Goal: Task Accomplishment & Management: Use online tool/utility

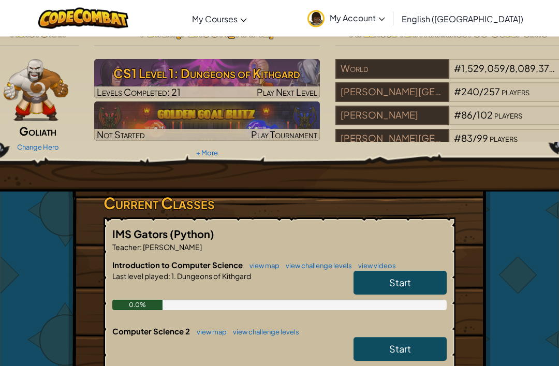
scroll to position [-1, 0]
click at [426, 275] on link "Start" at bounding box center [399, 283] width 93 height 24
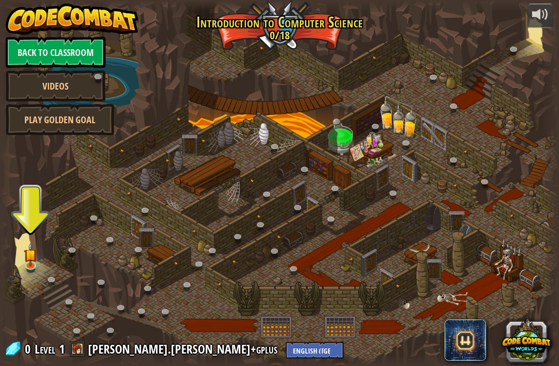
click at [38, 253] on img at bounding box center [31, 254] width 14 height 24
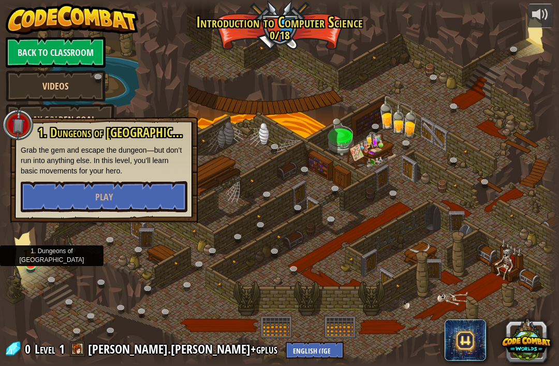
click at [102, 203] on span "Play" at bounding box center [104, 196] width 18 height 13
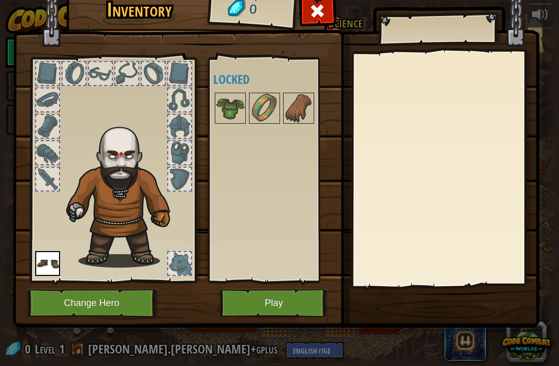
click at [230, 108] on img at bounding box center [230, 108] width 29 height 29
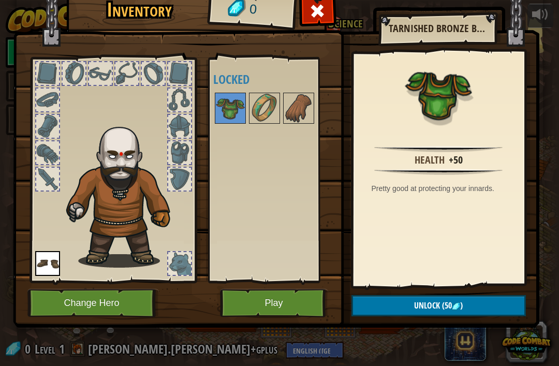
click at [397, 303] on button "Unlock (50 )" at bounding box center [438, 305] width 174 height 21
click at [122, 303] on button "Change Hero" at bounding box center [92, 303] width 131 height 28
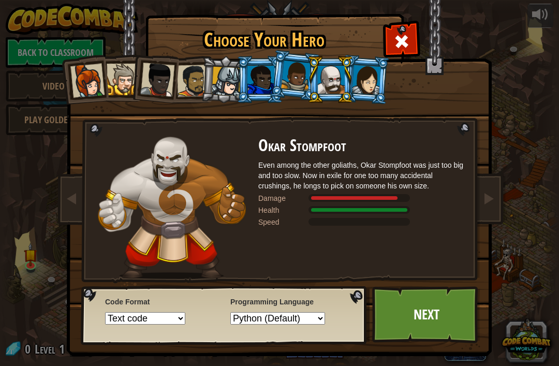
click at [297, 86] on div at bounding box center [295, 76] width 29 height 31
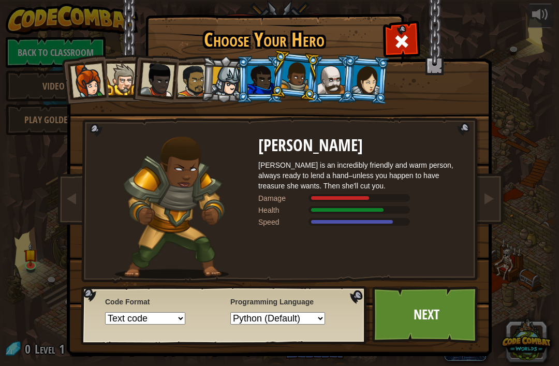
click at [182, 324] on select "Text code Blocks and code Blocks Blocks (Icons)" at bounding box center [145, 318] width 80 height 12
click at [418, 319] on link "Next" at bounding box center [426, 314] width 108 height 57
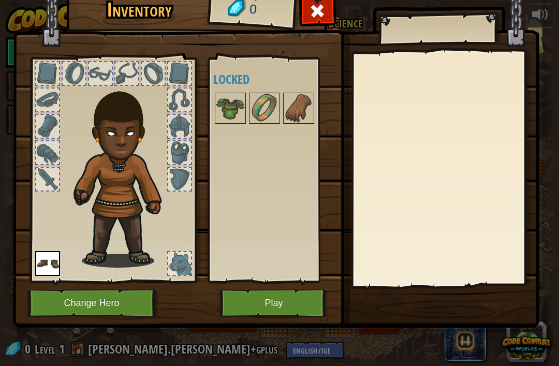
click at [287, 293] on button "Play" at bounding box center [274, 303] width 108 height 28
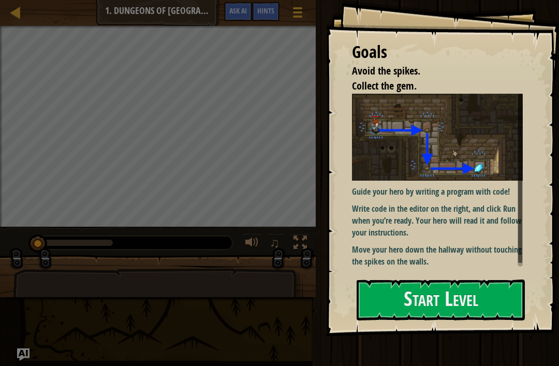
click at [421, 297] on button "Start Level" at bounding box center [440, 299] width 168 height 41
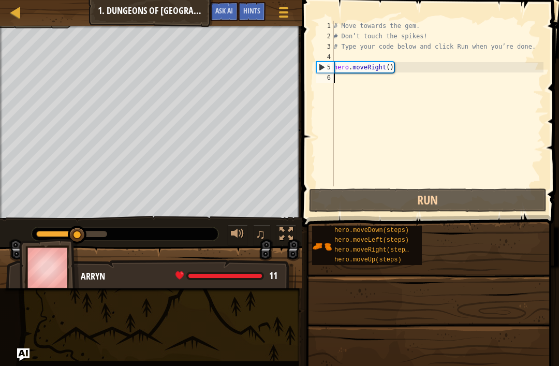
type textarea "hero.moveRight()"
click at [438, 119] on div "# Move towards the gem. # Don’t touch the spikes! # Type your code below and cl…" at bounding box center [438, 114] width 212 height 186
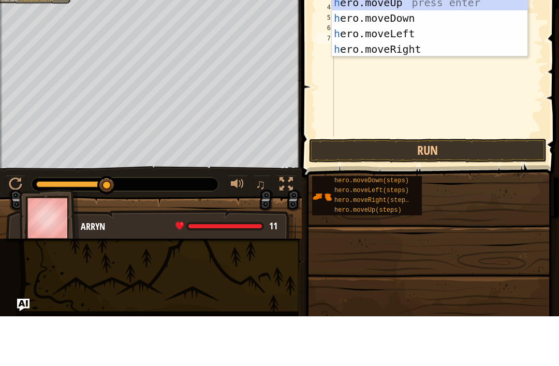
scroll to position [5, 0]
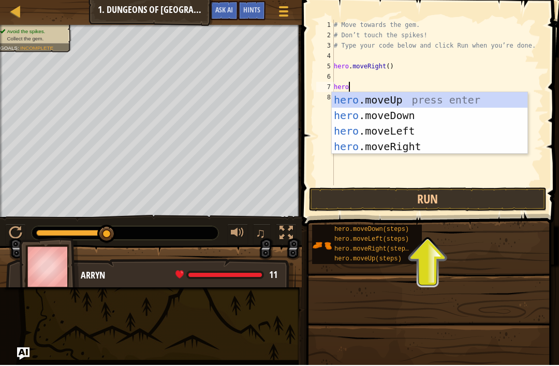
type textarea "hero."
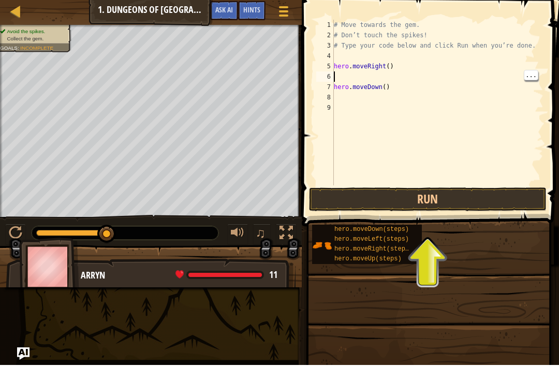
type textarea "hero.moveRight()"
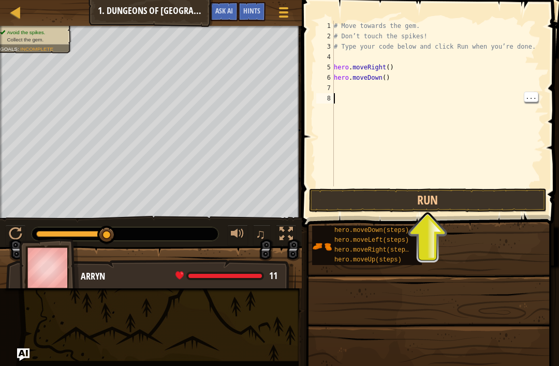
click at [508, 119] on div "# Move towards the gem. # Don’t touch the spikes! # Type your code below and cl…" at bounding box center [438, 114] width 212 height 186
click at [501, 87] on div "# Move towards the gem. # Don’t touch the spikes! # Type your code below and cl…" at bounding box center [438, 114] width 212 height 186
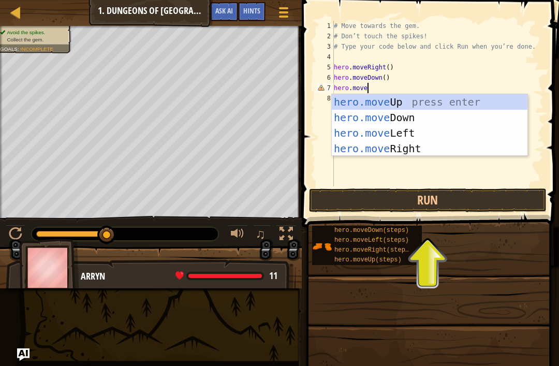
scroll to position [5, 3]
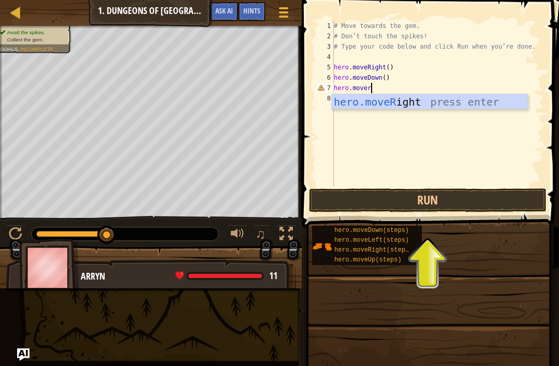
type textarea "hero.moveri"
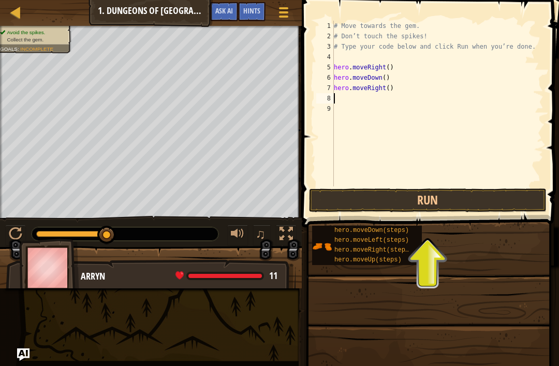
scroll to position [5, 0]
click at [497, 207] on button "Run" at bounding box center [427, 200] width 237 height 24
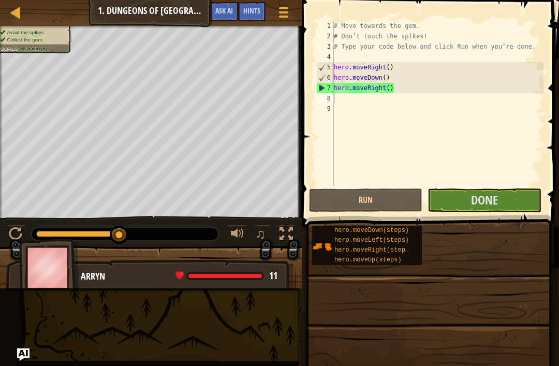
click at [519, 206] on button "Done" at bounding box center [483, 200] width 113 height 24
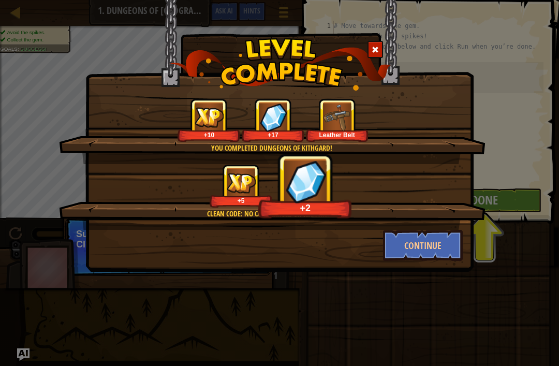
click at [440, 258] on button "Continue" at bounding box center [423, 245] width 80 height 31
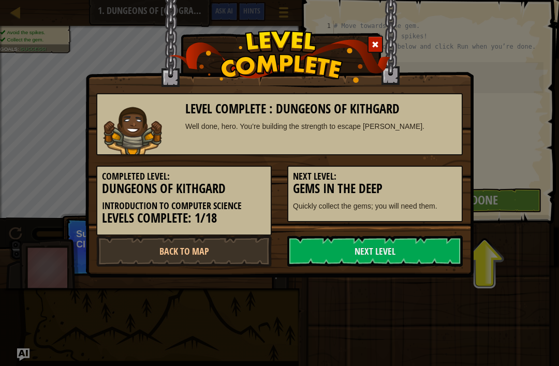
click at [411, 254] on link "Next Level" at bounding box center [374, 250] width 175 height 31
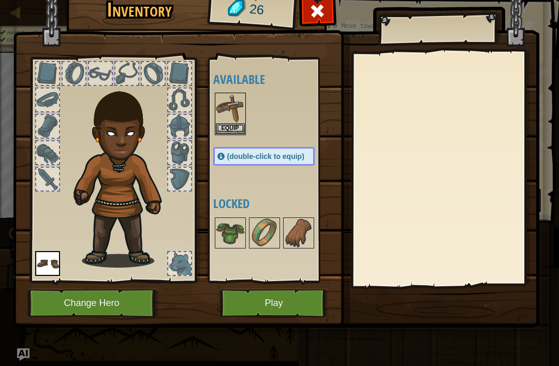
click at [238, 130] on button "Equip" at bounding box center [230, 128] width 29 height 11
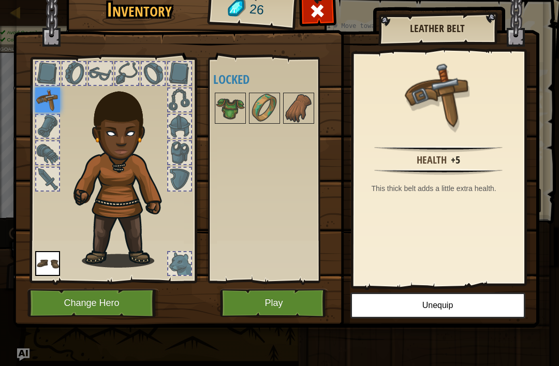
click at [232, 94] on img at bounding box center [230, 108] width 29 height 29
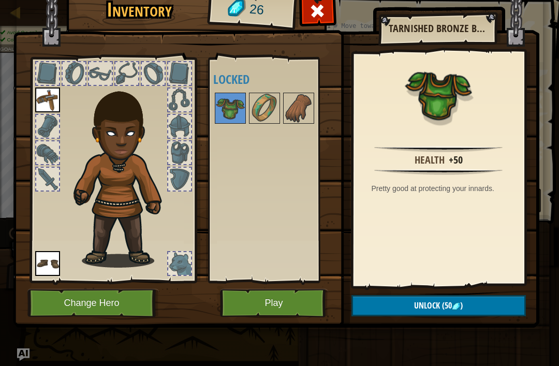
click at [277, 104] on img at bounding box center [264, 108] width 29 height 29
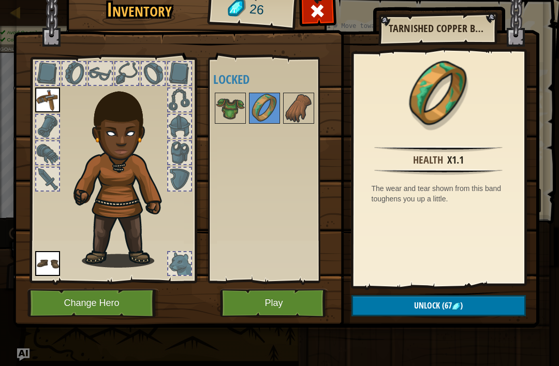
click at [304, 106] on img at bounding box center [298, 108] width 29 height 29
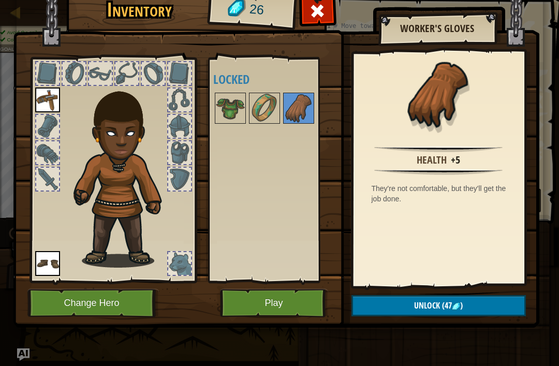
click at [278, 109] on img at bounding box center [264, 108] width 29 height 29
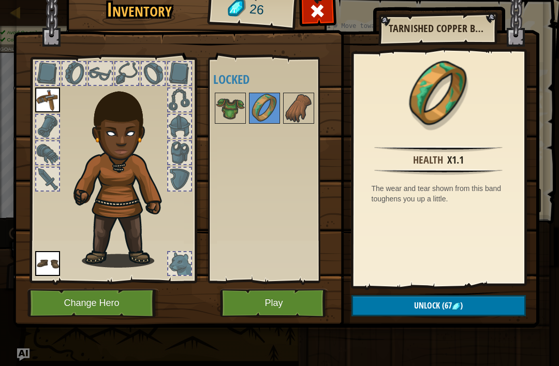
click at [290, 304] on button "Play" at bounding box center [274, 303] width 108 height 28
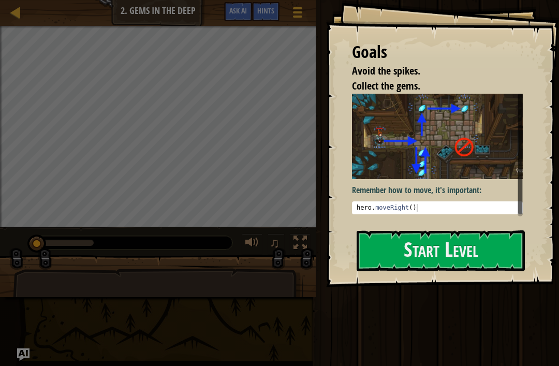
click at [474, 255] on button "Start Level" at bounding box center [440, 250] width 168 height 41
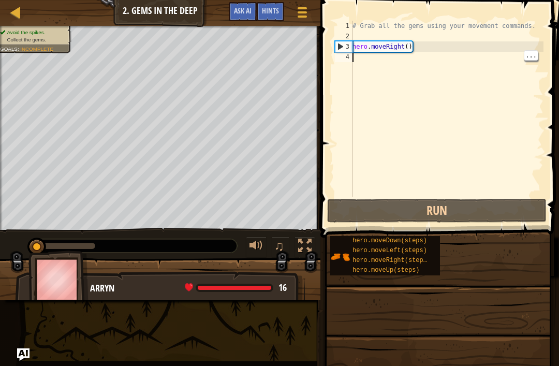
click at [530, 111] on div "# Grab all the gems using your movement commands. hero . moveRight ( )" at bounding box center [446, 119] width 193 height 197
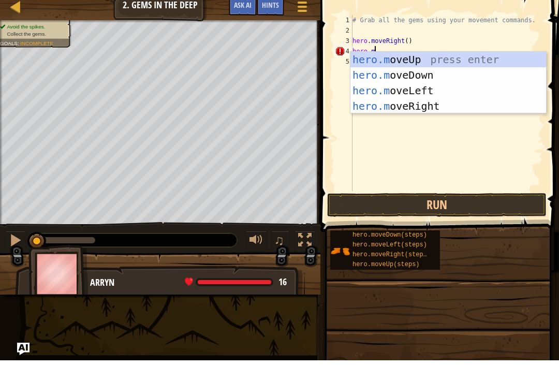
scroll to position [5, 2]
type textarea "hero.moved"
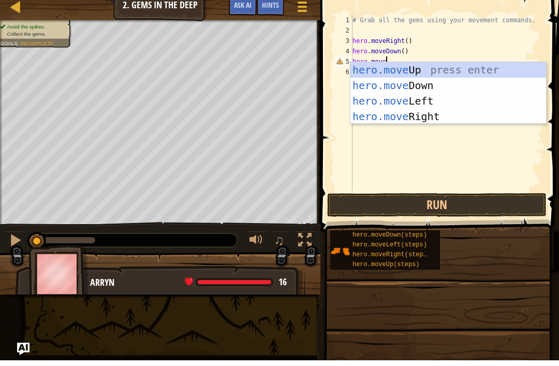
scroll to position [5, 3]
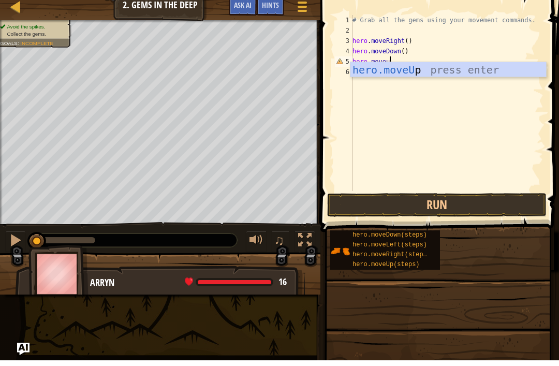
type textarea "hero.moveup"
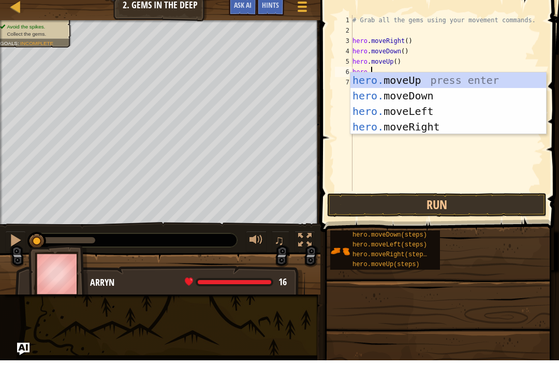
type textarea "[DOMAIN_NAME]"
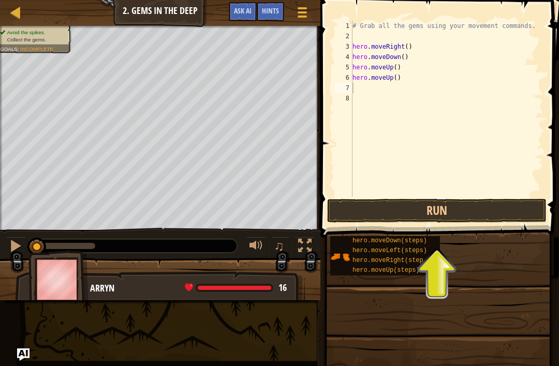
click at [470, 216] on button "Run" at bounding box center [436, 211] width 219 height 24
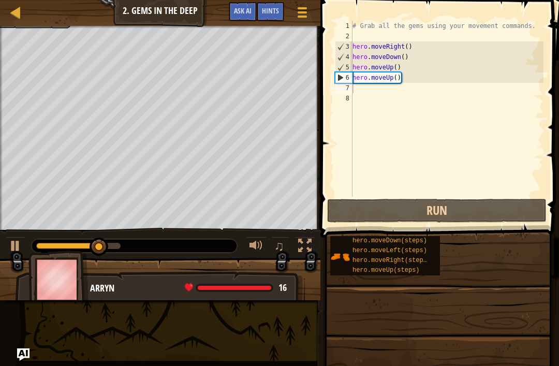
click at [510, 206] on button "Run" at bounding box center [436, 211] width 219 height 24
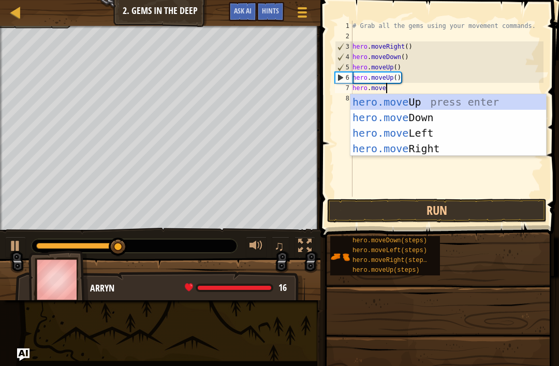
type textarea "hero.mover"
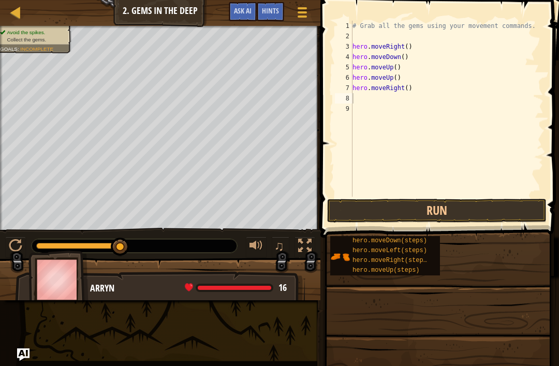
click at [500, 210] on button "Run" at bounding box center [436, 211] width 219 height 24
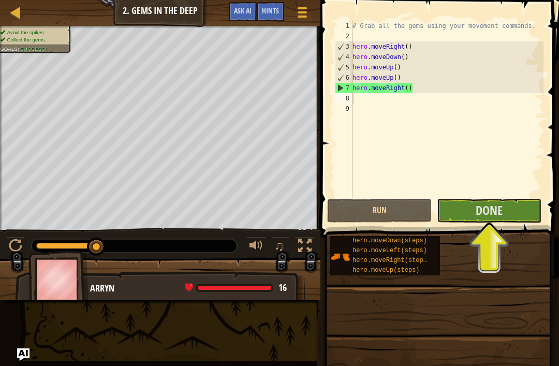
click at [505, 216] on button "Done" at bounding box center [488, 211] width 104 height 24
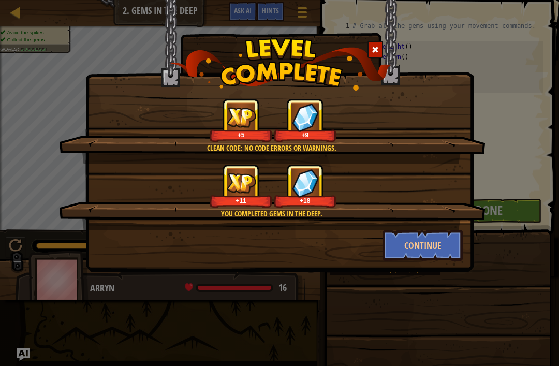
click at [428, 246] on button "Continue" at bounding box center [423, 245] width 80 height 31
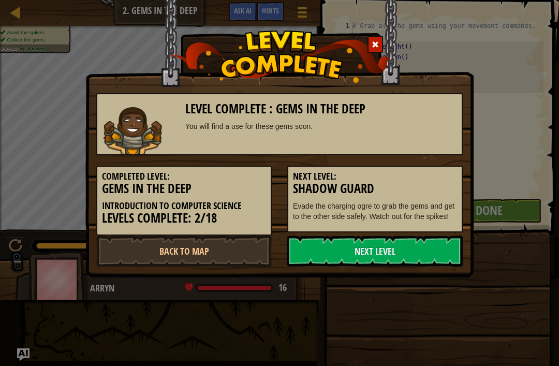
click at [415, 246] on link "Next Level" at bounding box center [374, 250] width 175 height 31
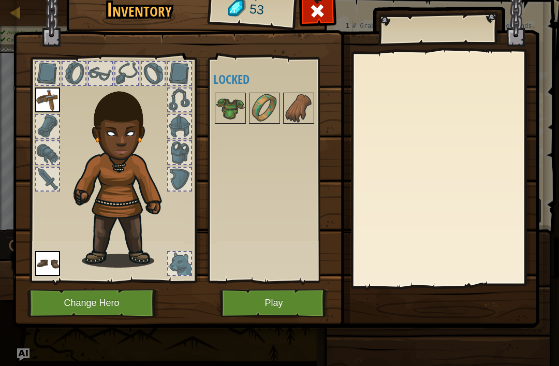
click at [232, 110] on img at bounding box center [230, 108] width 29 height 29
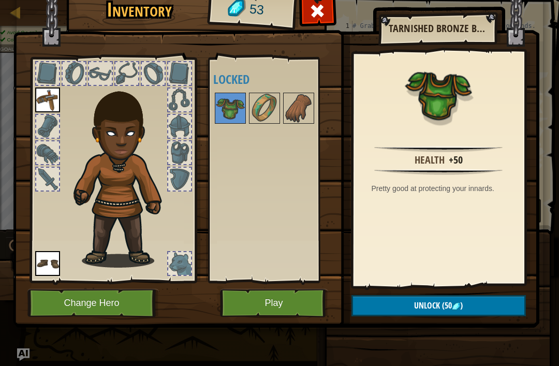
click at [251, 121] on img at bounding box center [264, 108] width 29 height 29
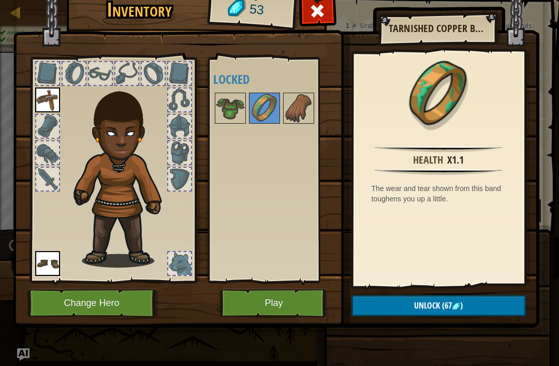
click at [305, 98] on img at bounding box center [298, 108] width 29 height 29
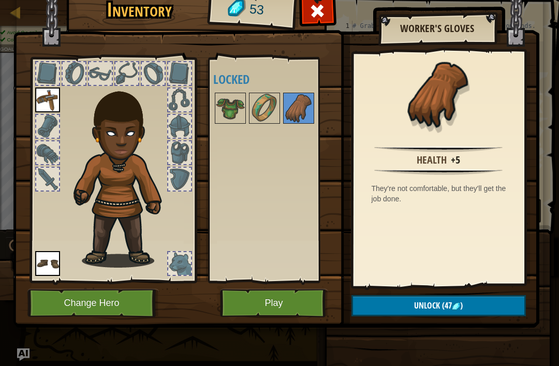
click at [234, 113] on img at bounding box center [230, 108] width 29 height 29
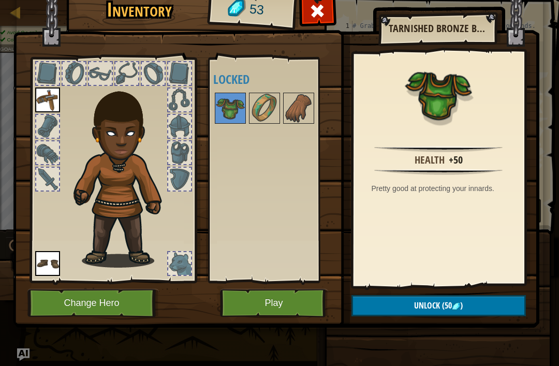
click at [474, 305] on button "Unlock (50 )" at bounding box center [438, 305] width 174 height 21
click at [471, 305] on button "Confirm" at bounding box center [438, 305] width 174 height 21
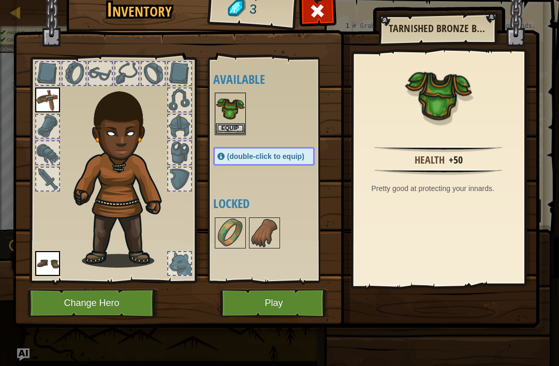
click at [234, 131] on button "Equip" at bounding box center [230, 128] width 29 height 11
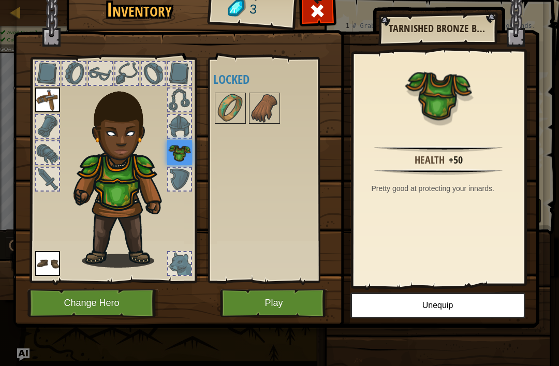
click at [238, 108] on img at bounding box center [230, 108] width 29 height 29
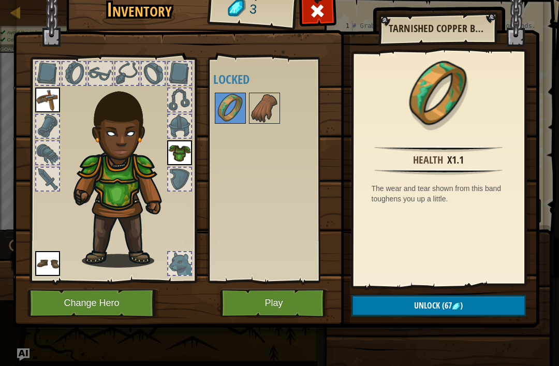
click at [267, 111] on img at bounding box center [264, 108] width 29 height 29
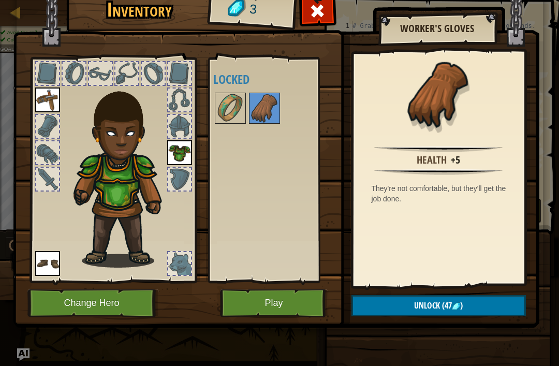
click at [300, 305] on button "Play" at bounding box center [274, 303] width 108 height 28
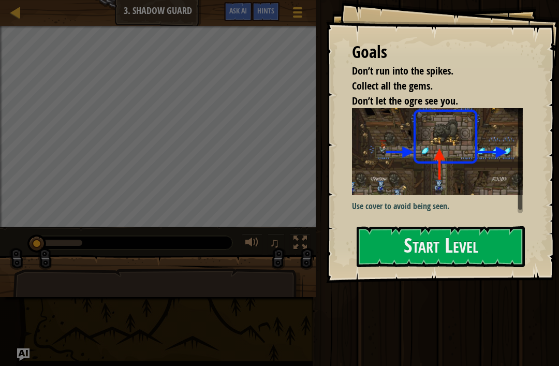
click at [472, 246] on button "Start Level" at bounding box center [440, 246] width 168 height 41
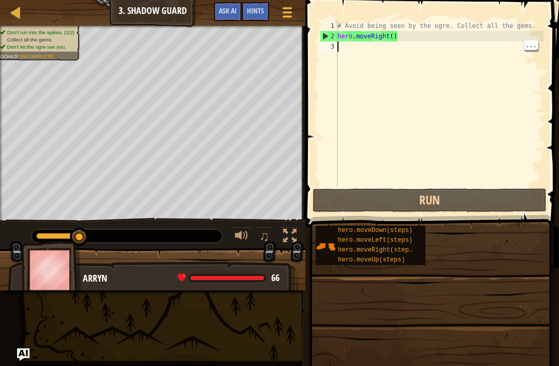
click at [477, 97] on div "# Avoid being seen by the ogre. Collect all the gems. hero . moveRight ( )" at bounding box center [439, 114] width 208 height 186
click at [475, 112] on div "# Avoid being seen by the ogre. Collect all the gems. hero . moveRight ( )" at bounding box center [439, 114] width 208 height 186
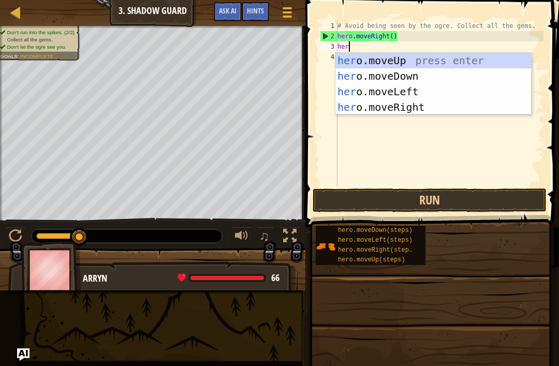
scroll to position [5, 1]
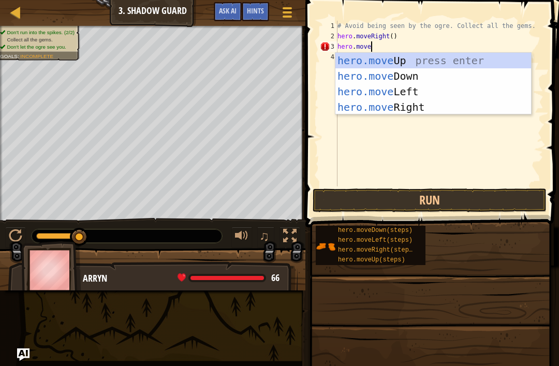
type textarea "hero.mover"
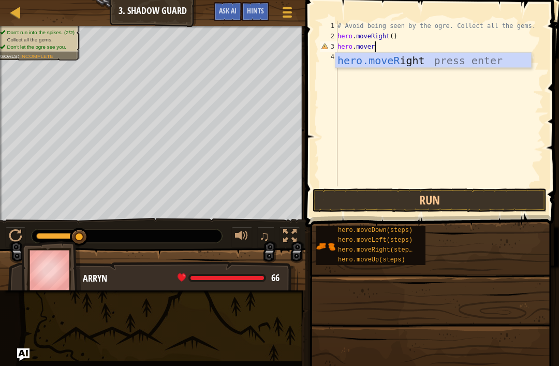
scroll to position [5, 0]
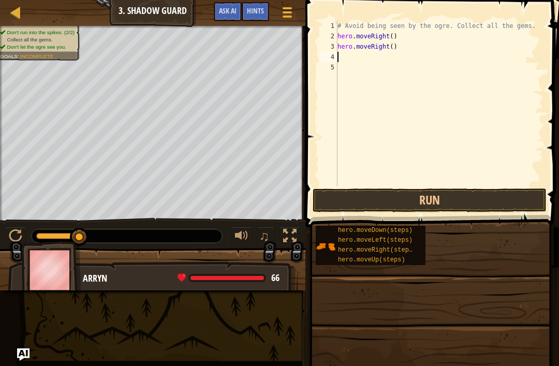
type textarea "."
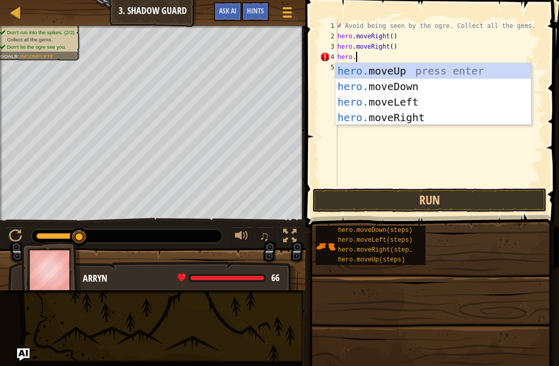
scroll to position [5, 2]
type textarea "hero.mover"
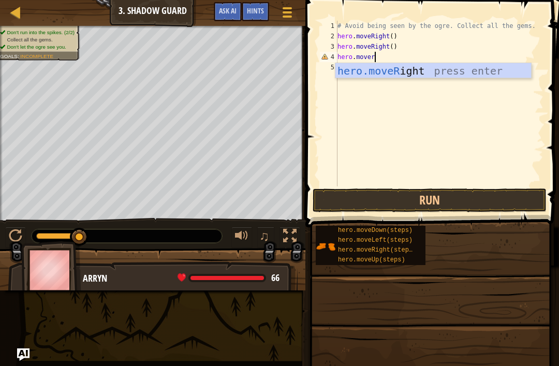
scroll to position [5, 0]
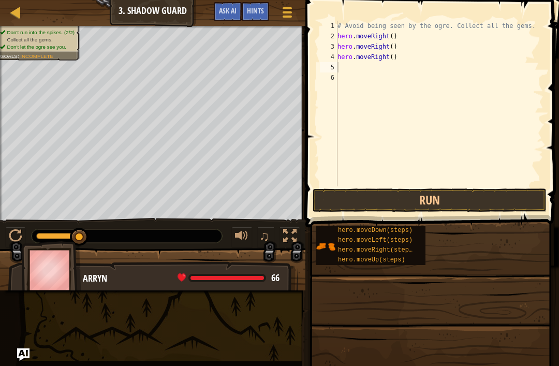
click at [484, 206] on button "Run" at bounding box center [429, 200] width 234 height 24
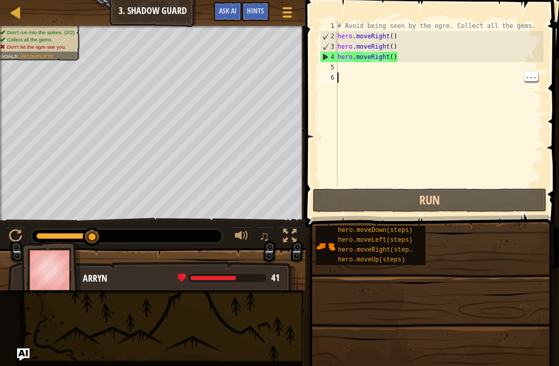
click at [523, 136] on div "# Avoid being seen by the ogre. Collect all the gems. hero . moveRight ( ) hero…" at bounding box center [439, 114] width 208 height 186
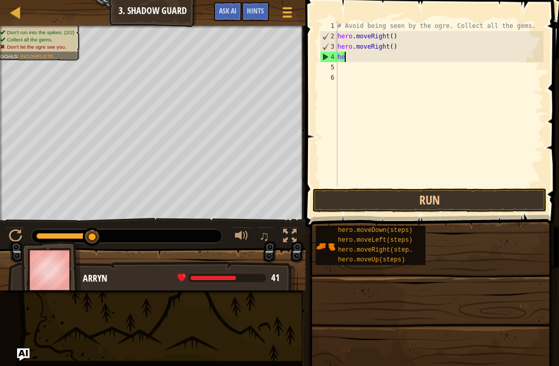
type textarea "h"
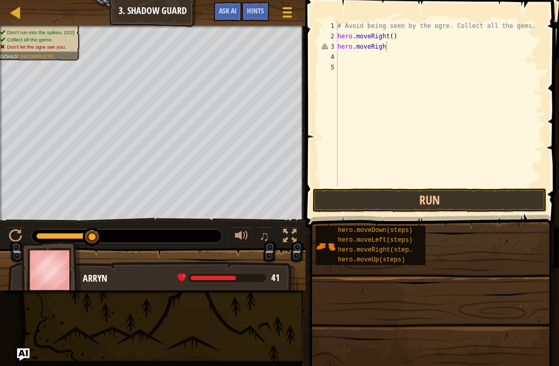
click at [499, 201] on button "Run" at bounding box center [429, 200] width 234 height 24
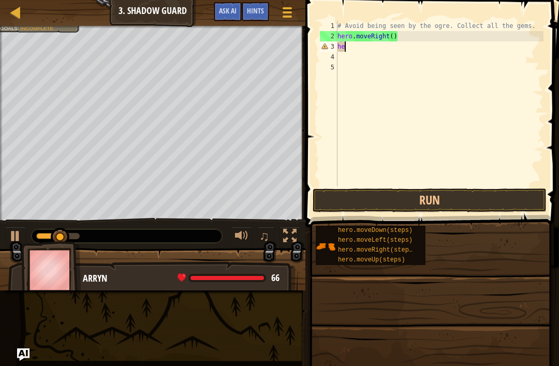
type textarea "h"
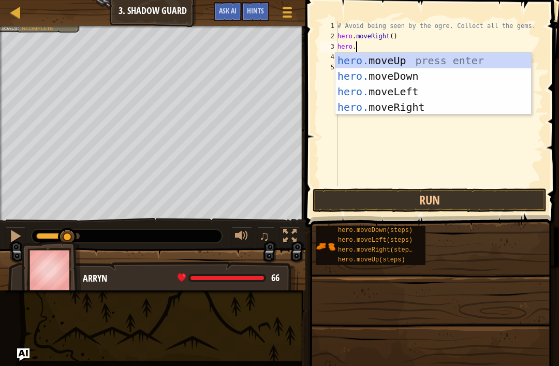
scroll to position [5, 2]
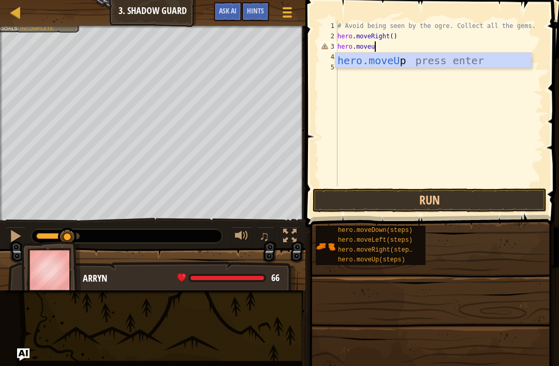
type textarea "hero.moveup"
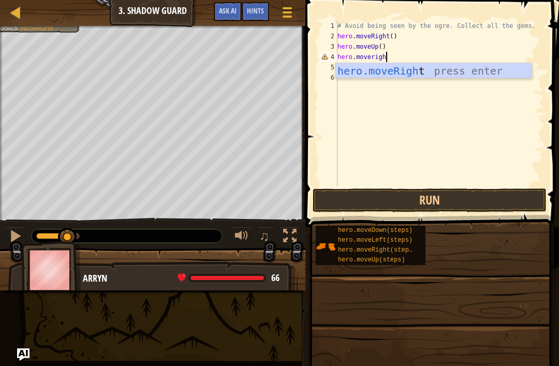
scroll to position [5, 4]
type textarea "hero.moveright"
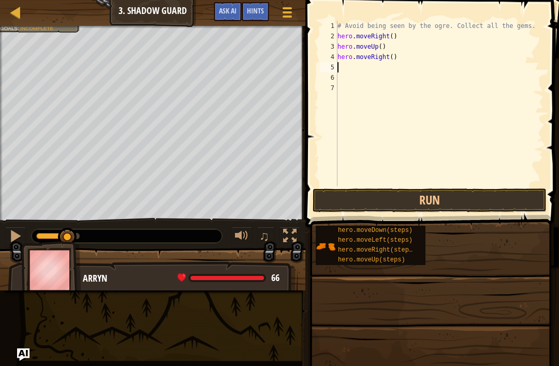
scroll to position [5, 0]
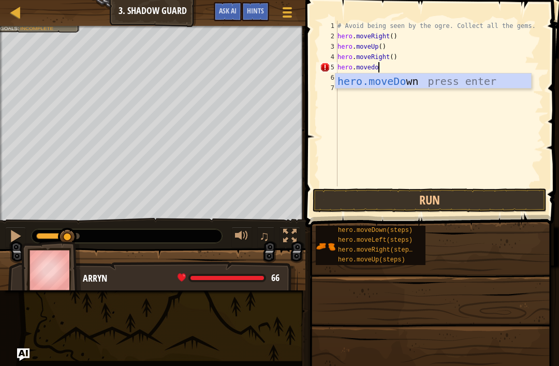
type textarea "hero.movedown"
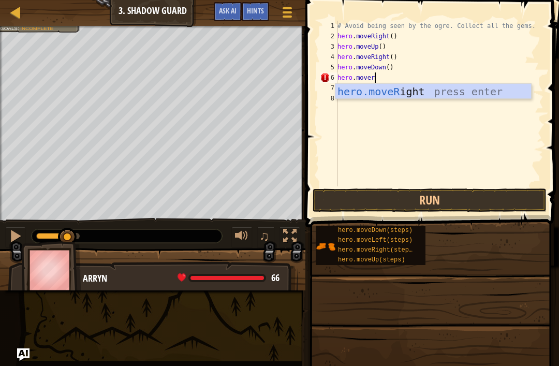
type textarea "hero.moveri"
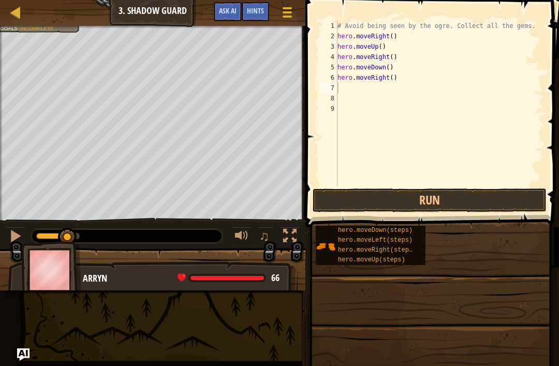
click at [510, 200] on button "Run" at bounding box center [429, 200] width 234 height 24
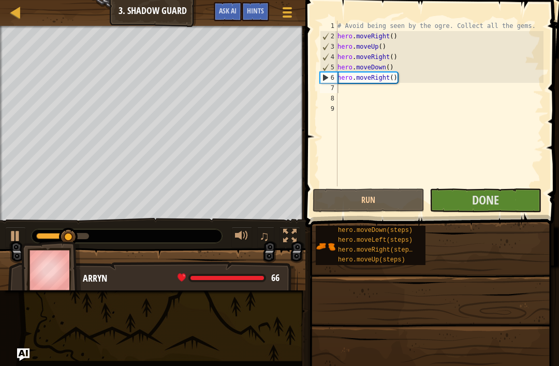
click at [521, 212] on button "Done" at bounding box center [485, 200] width 112 height 24
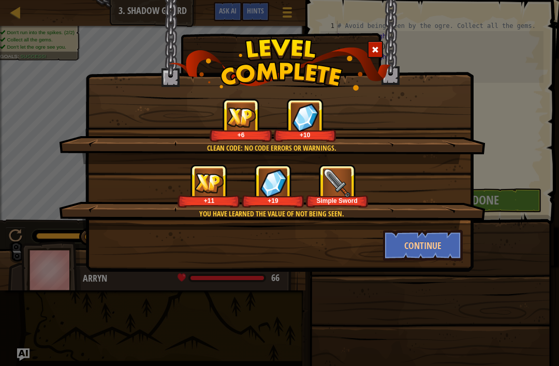
click at [444, 252] on button "Continue" at bounding box center [423, 245] width 80 height 31
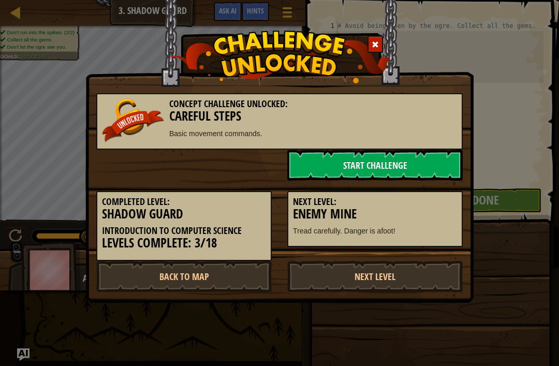
click at [405, 160] on link "Start Challenge" at bounding box center [374, 164] width 175 height 31
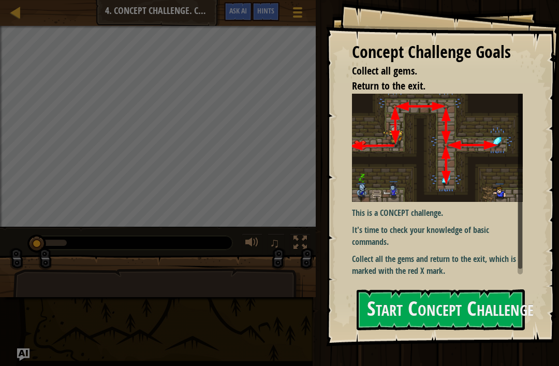
click at [472, 304] on button "Start Concept Challenge" at bounding box center [440, 309] width 168 height 41
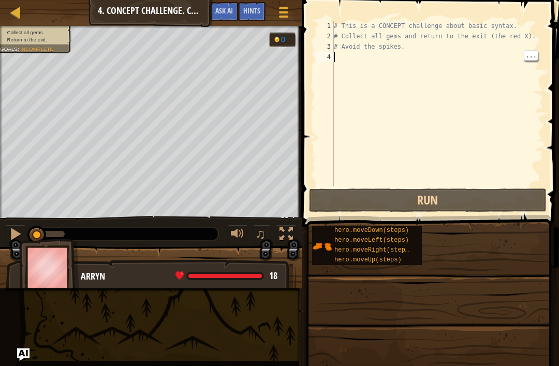
click at [522, 87] on div "# This is a CONCEPT challenge about basic syntax. # Collect all gems and return…" at bounding box center [438, 114] width 212 height 186
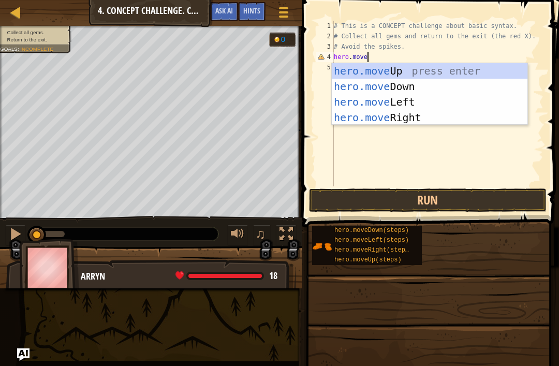
scroll to position [5, 3]
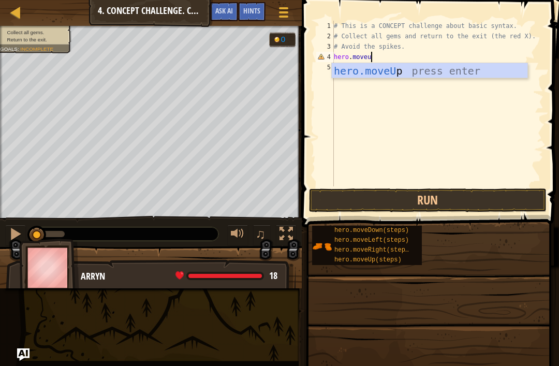
type textarea "hero.moveup"
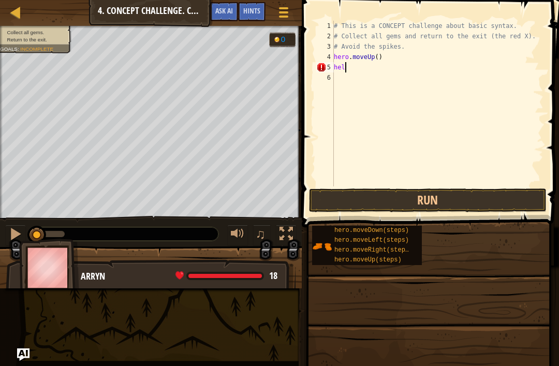
scroll to position [5, 0]
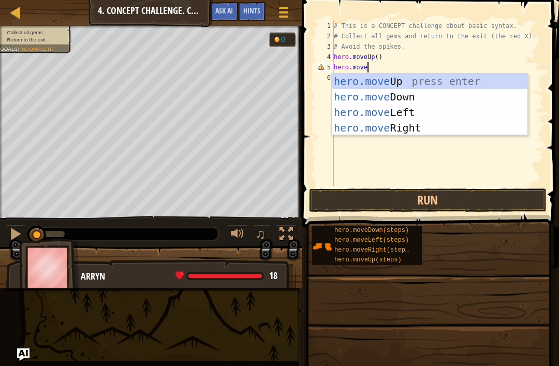
type textarea "hero.moveri"
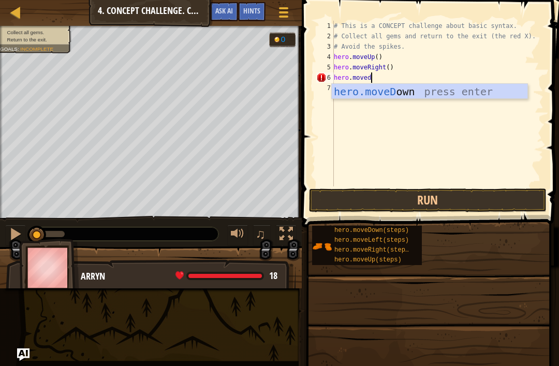
scroll to position [5, 3]
type textarea "hero.movedw"
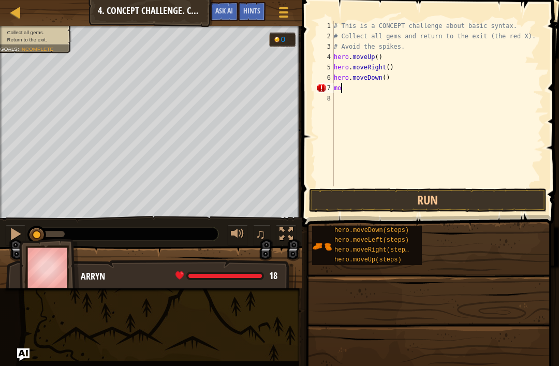
scroll to position [5, 0]
type textarea "m"
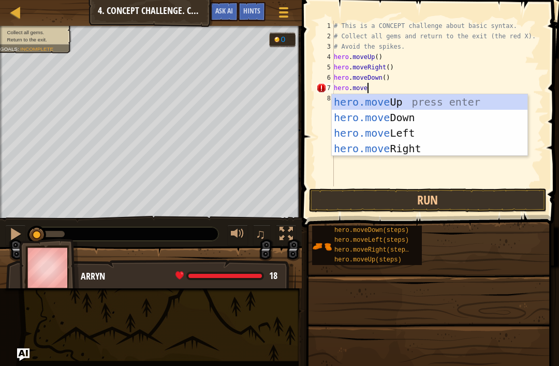
type textarea "hero.moveri"
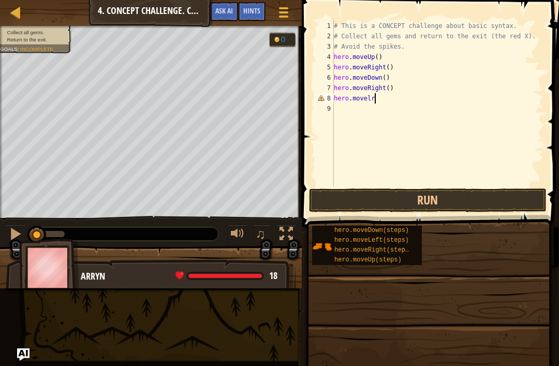
scroll to position [5, 3]
type textarea "hero.movelrft"
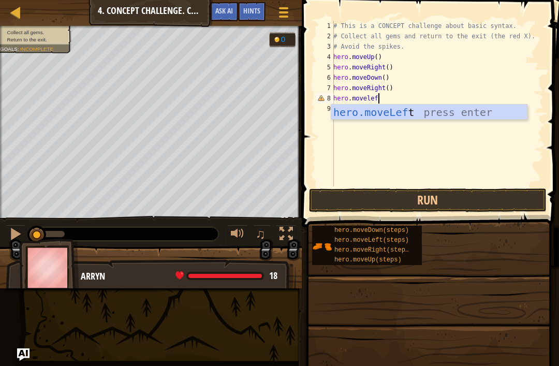
type textarea "hero.moveleft"
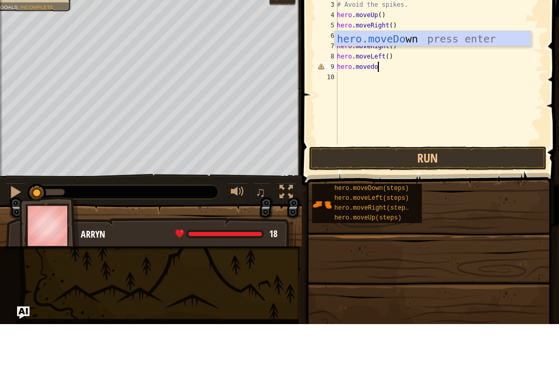
type textarea "hero.movedown"
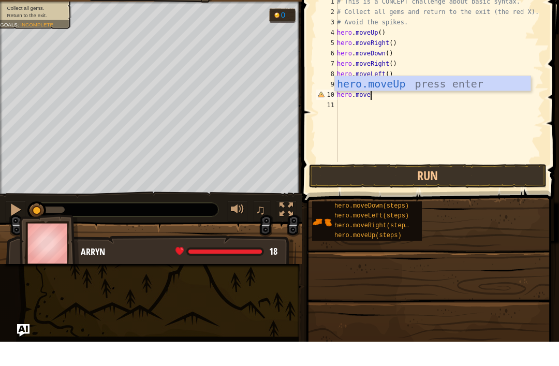
scroll to position [5, 3]
type textarea "hero.moveup"
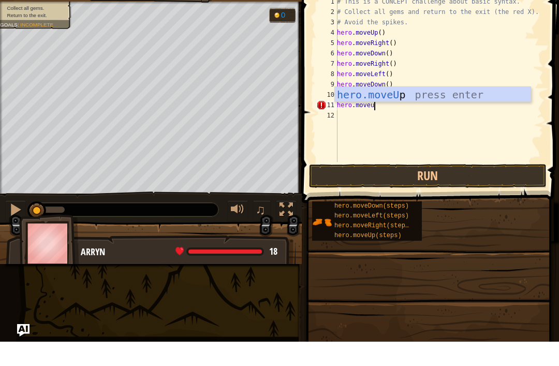
type textarea "hero.moveup"
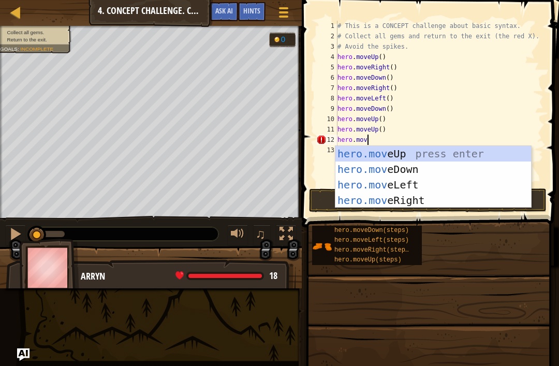
scroll to position [5, 2]
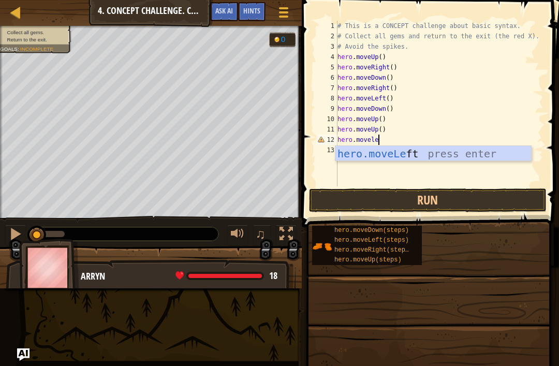
type textarea "hero.moveleft"
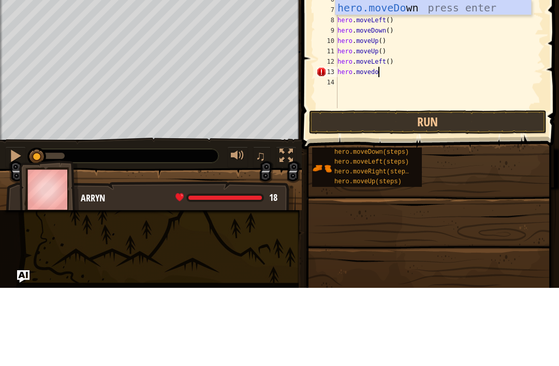
type textarea "hero.movedown"
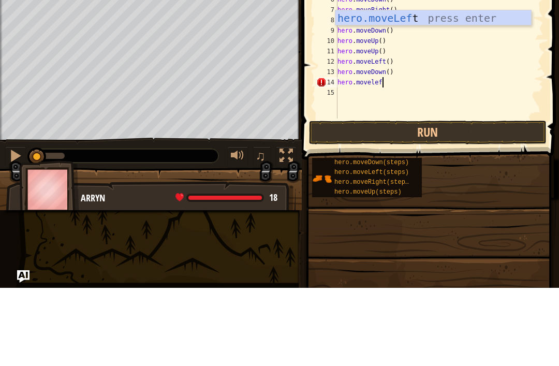
type textarea "hero.moveleft"
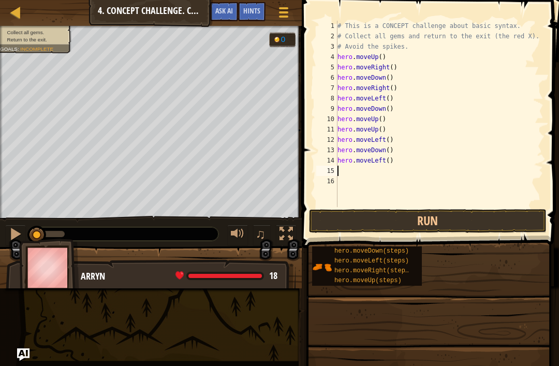
click at [505, 231] on button "Run" at bounding box center [427, 221] width 237 height 24
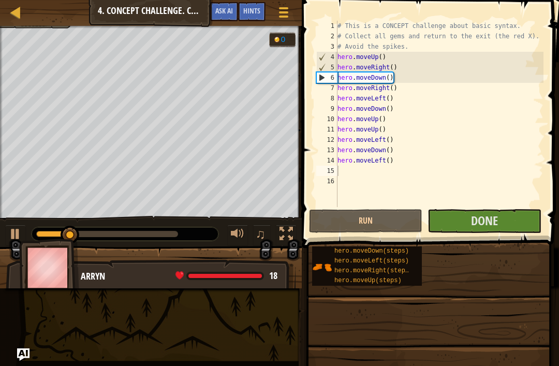
type textarea "hero.moveDown()"
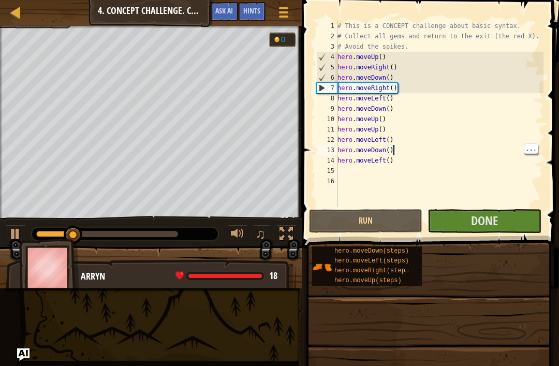
click at [507, 177] on div "# This is a CONCEPT challenge about basic syntax. # Collect all gems and return…" at bounding box center [439, 124] width 208 height 207
click at [496, 178] on div "# This is a CONCEPT challenge about basic syntax. # Collect all gems and return…" at bounding box center [439, 124] width 208 height 207
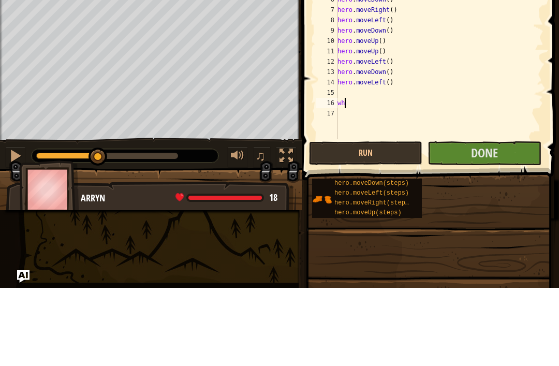
type textarea "w"
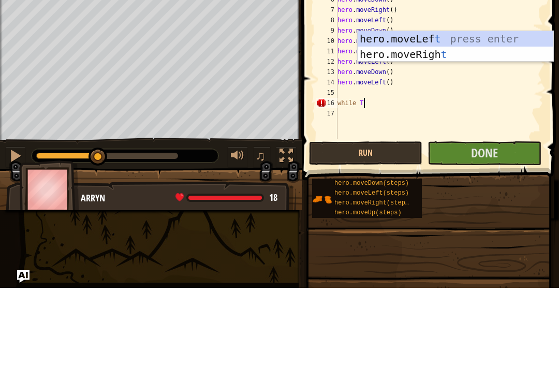
type textarea "while True"
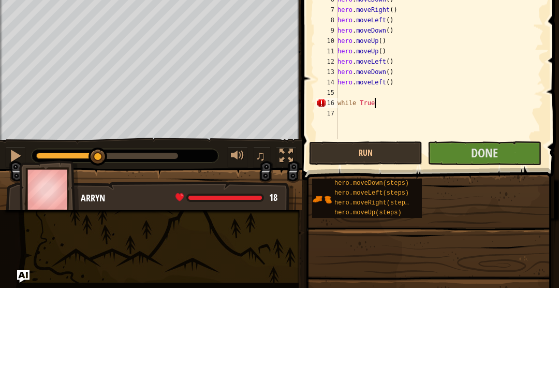
scroll to position [5, 0]
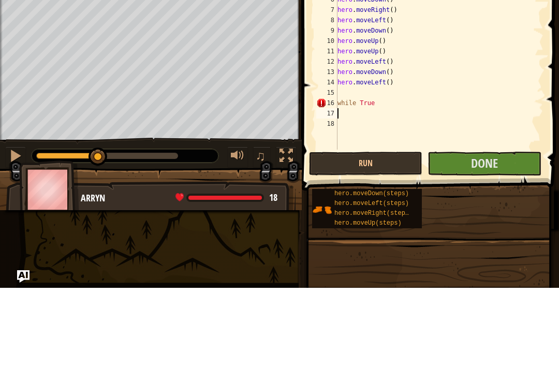
click at [377, 103] on div "# This is a CONCEPT challenge about basic syntax. # Collect all gems and return…" at bounding box center [439, 135] width 208 height 228
type textarea "while True:"
type textarea "w"
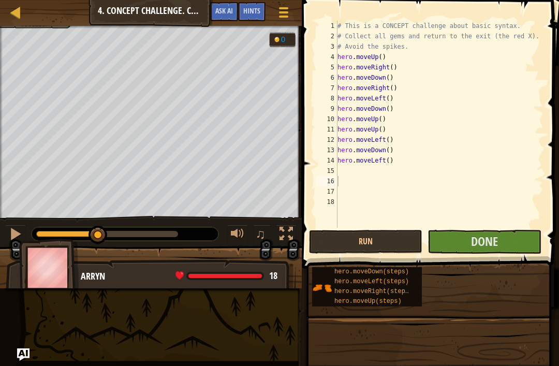
click at [396, 245] on button "Run" at bounding box center [365, 242] width 113 height 24
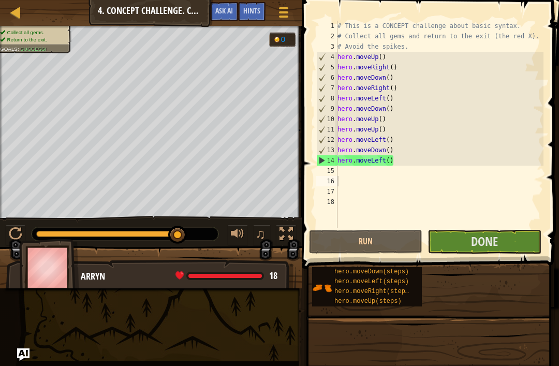
click at [530, 239] on button "Done" at bounding box center [483, 242] width 113 height 24
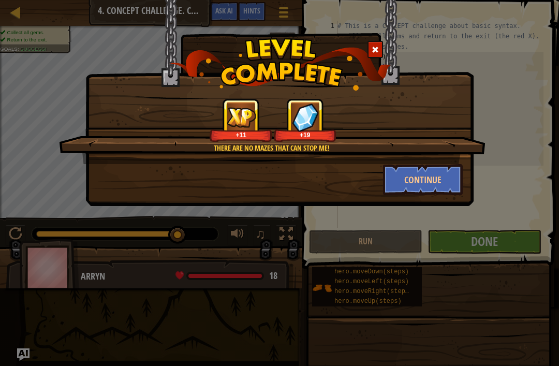
click at [437, 180] on button "Continue" at bounding box center [423, 179] width 80 height 31
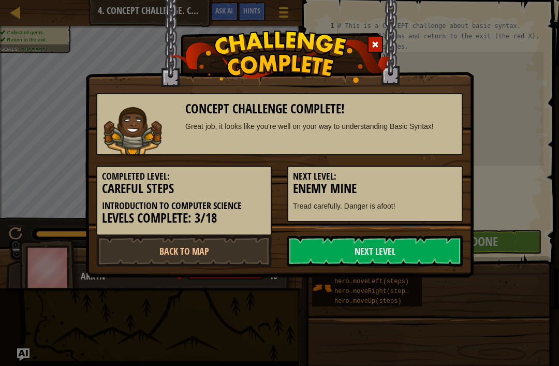
click at [416, 243] on link "Next Level" at bounding box center [374, 250] width 175 height 31
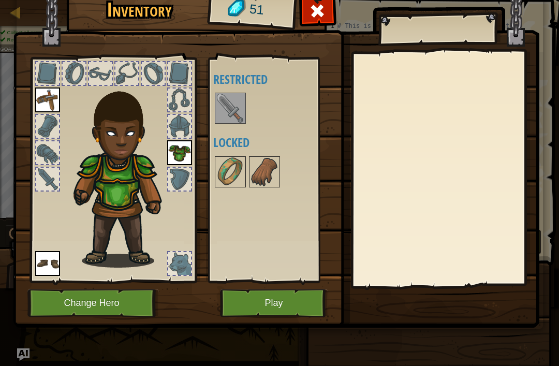
click at [232, 112] on img at bounding box center [230, 108] width 29 height 29
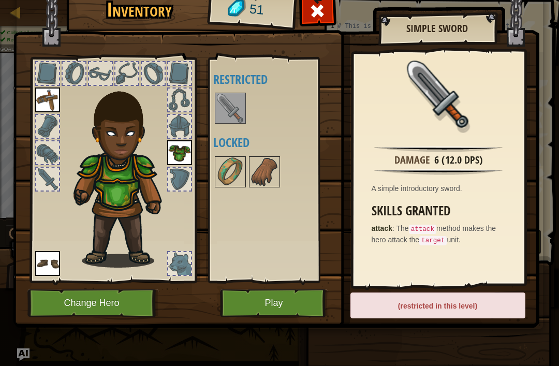
click at [235, 174] on img at bounding box center [230, 171] width 29 height 29
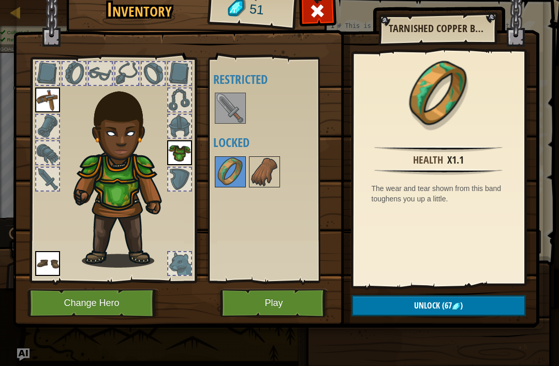
click at [265, 167] on img at bounding box center [264, 171] width 29 height 29
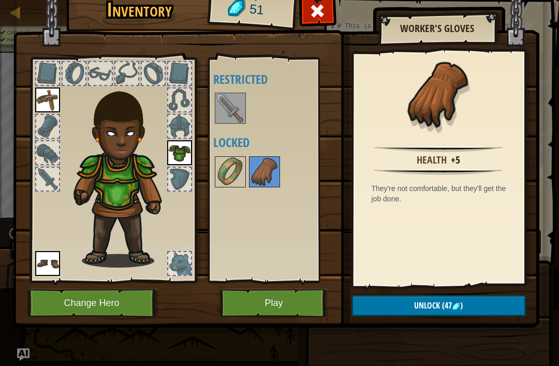
click at [221, 181] on img at bounding box center [230, 171] width 29 height 29
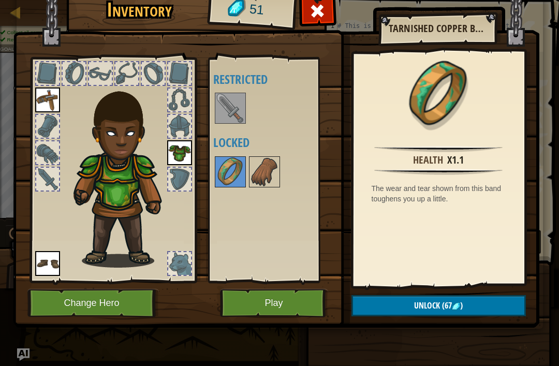
click at [311, 302] on button "Play" at bounding box center [274, 303] width 108 height 28
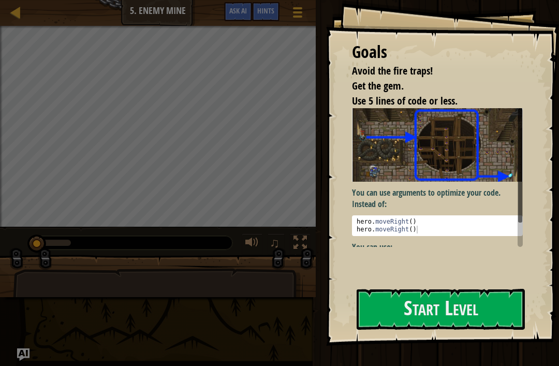
click at [477, 307] on button "Start Level" at bounding box center [440, 309] width 168 height 41
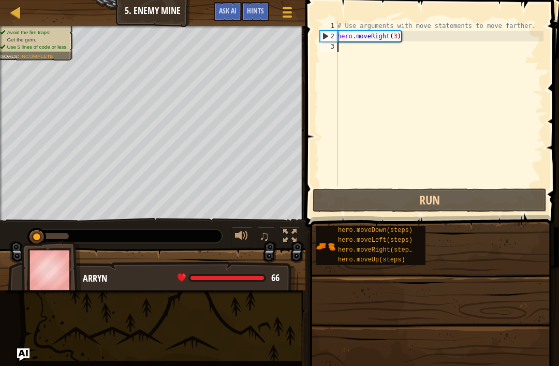
click at [525, 210] on button "Run" at bounding box center [429, 200] width 234 height 24
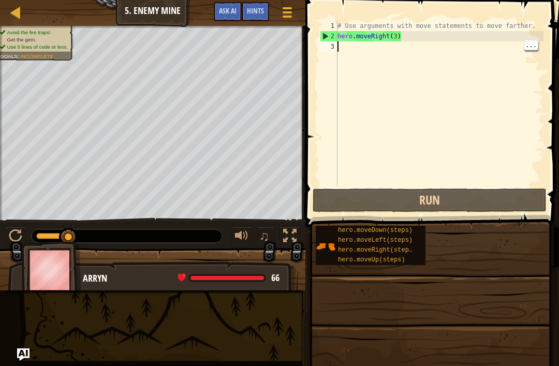
click at [530, 114] on div "# Use arguments with move statements to move farther. hero . moveRight ( 3 )" at bounding box center [439, 114] width 208 height 186
click at [398, 34] on div "# Use arguments with move statements to move farther. hero . moveRight ( 3 )" at bounding box center [439, 114] width 208 height 186
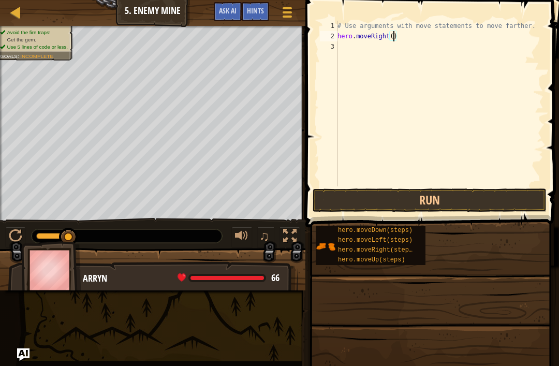
scroll to position [5, 5]
type textarea "hero.moveRight(6)"
click at [492, 209] on button "Run" at bounding box center [429, 200] width 234 height 24
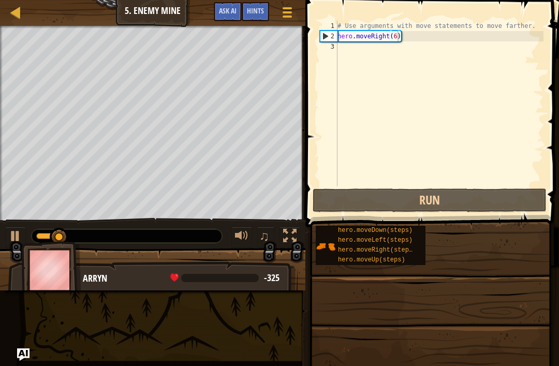
click at [539, 201] on button "Run" at bounding box center [429, 200] width 234 height 24
click at [513, 217] on span at bounding box center [430, 368] width 246 height 306
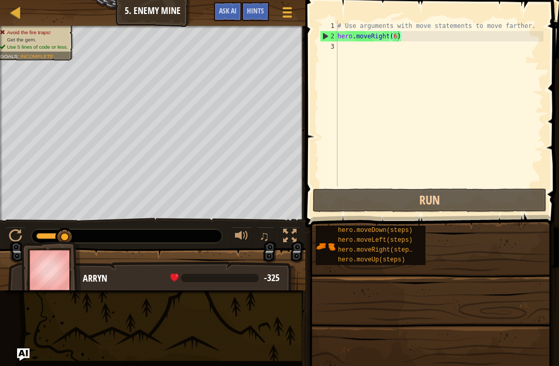
click at [504, 207] on button "Run" at bounding box center [429, 200] width 234 height 24
click at [526, 147] on div "# Use arguments with move statements to move farther. hero . moveRight ( 6 )" at bounding box center [439, 114] width 208 height 186
click at [522, 140] on div "# Use arguments with move statements to move farther. hero . moveRight ( 6 )" at bounding box center [439, 114] width 208 height 186
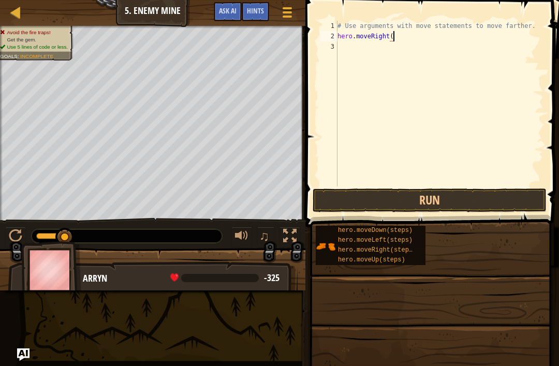
scroll to position [5, 5]
type textarea "hero.moveRight(3)"
click at [527, 177] on div "# Use arguments with move statements to move farther. hero . moveRight ( 3 )" at bounding box center [439, 114] width 208 height 186
click at [472, 202] on button "Run" at bounding box center [429, 200] width 234 height 24
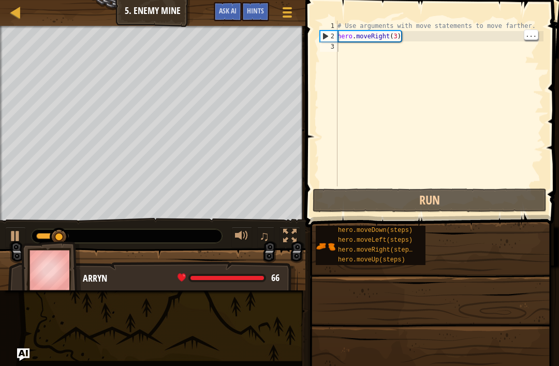
type textarea "hero.moveRight(3)"
click at [409, 34] on div "# Use arguments with move statements to move farther. hero . moveRight ( 3 )" at bounding box center [439, 114] width 208 height 186
click at [366, 49] on div "# Use arguments with move statements to move farther. hero . moveRight ( 3 )" at bounding box center [439, 114] width 208 height 186
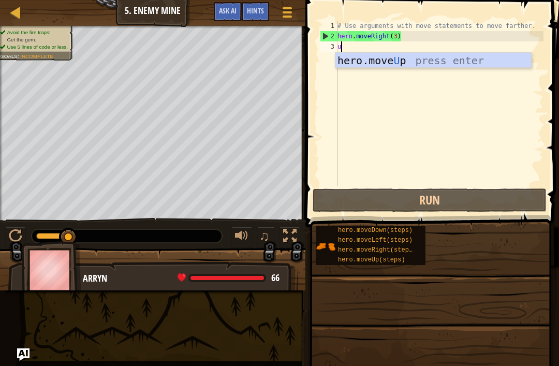
type textarea "up"
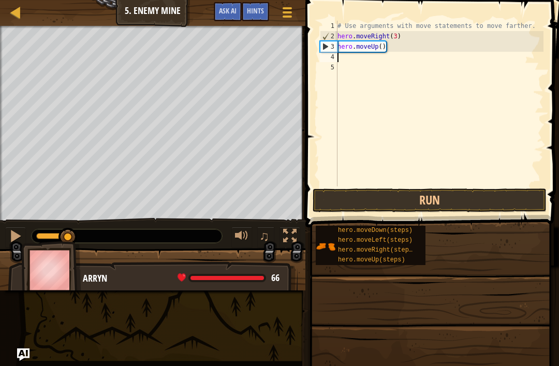
type textarea "ri"
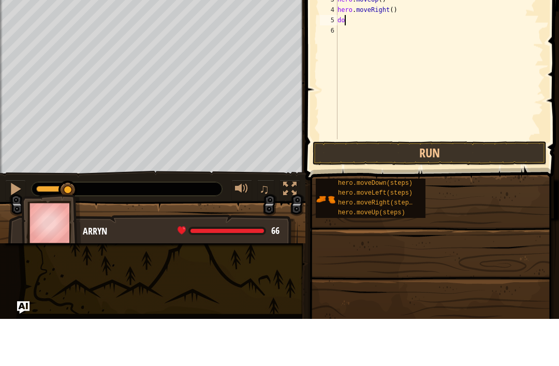
type textarea "d"
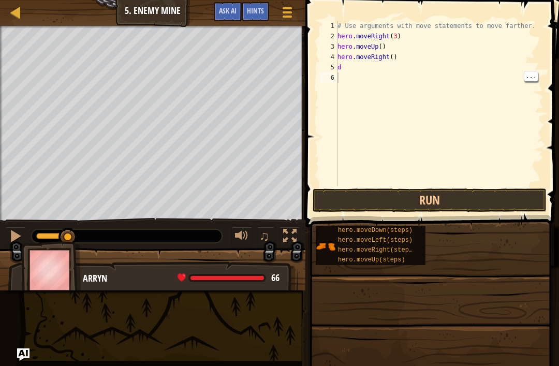
click at [378, 68] on div "# Use arguments with move statements to move farther. hero . moveRight ( 3 ) he…" at bounding box center [439, 114] width 208 height 186
type textarea "o"
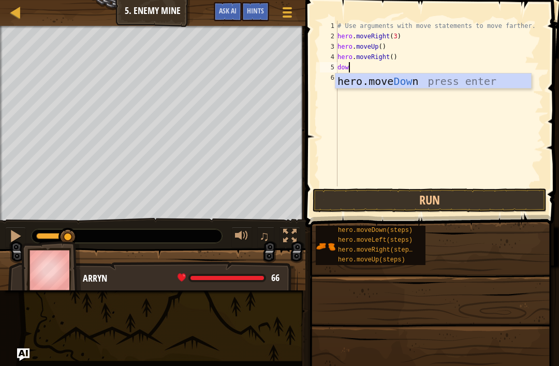
scroll to position [5, 1]
type textarea "down"
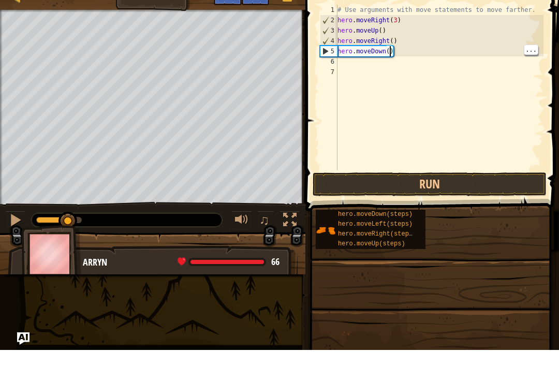
click at [388, 51] on div "# Use arguments with move statements to move farther. hero . moveRight ( 3 ) he…" at bounding box center [439, 114] width 208 height 186
type textarea "hero.moveDown(3)"
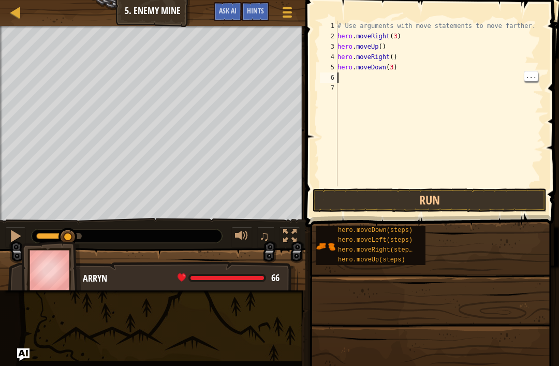
click at [357, 76] on div "# Use arguments with move statements to move farther. hero . moveRight ( 3 ) he…" at bounding box center [439, 114] width 208 height 186
type textarea "ri"
type textarea "hero.moveRight(3)"
click at [507, 197] on button "Run" at bounding box center [429, 200] width 234 height 24
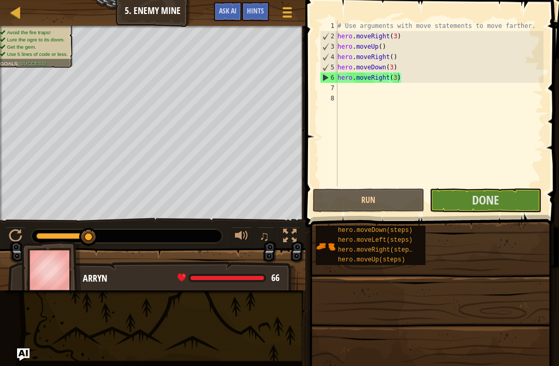
click at [515, 201] on button "Done" at bounding box center [485, 200] width 112 height 24
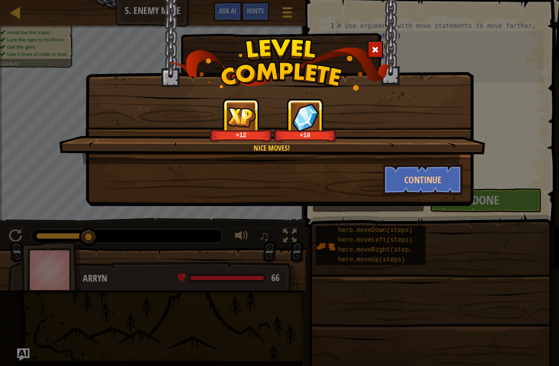
click at [449, 179] on button "Continue" at bounding box center [423, 179] width 80 height 31
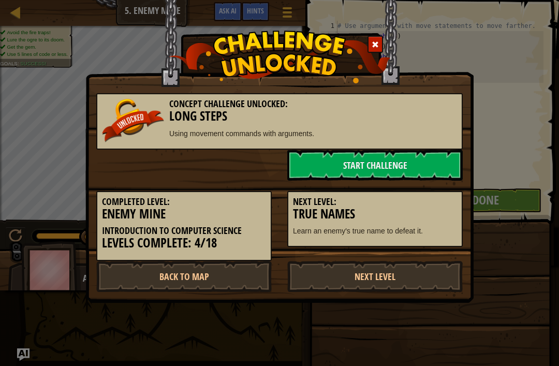
click at [438, 165] on link "Start Challenge" at bounding box center [374, 164] width 175 height 31
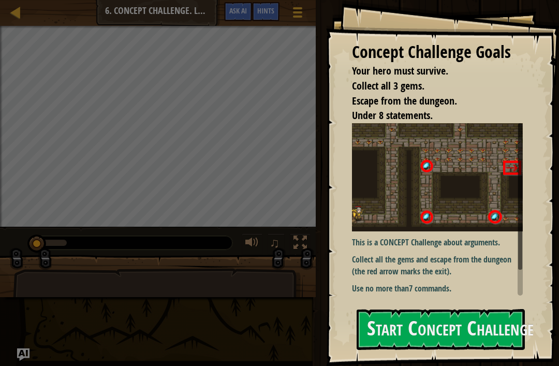
click at [502, 335] on button "Start Concept Challenge" at bounding box center [440, 329] width 168 height 41
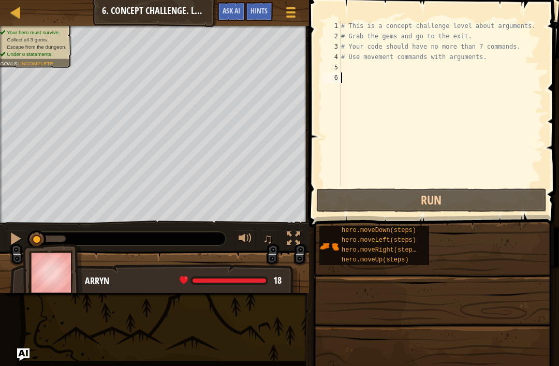
click at [532, 125] on div "# This is a concept challenge level about arguments. # Grab the gems and go to …" at bounding box center [441, 114] width 204 height 186
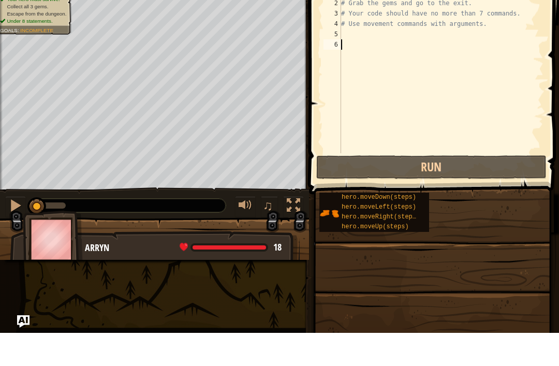
type textarea "# Use movement commands with arguments."
click at [476, 24] on div "# This is a concept challenge level about arguments. # Grab the gems and go to …" at bounding box center [441, 114] width 204 height 186
click at [499, 32] on div "# This is a concept challenge level about arguments. # Grab the gems and go to …" at bounding box center [441, 114] width 204 height 186
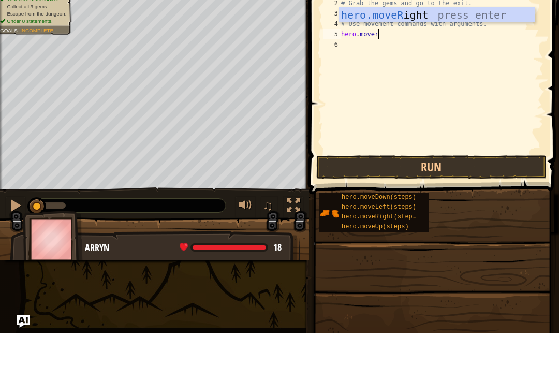
type textarea "hero.moveri"
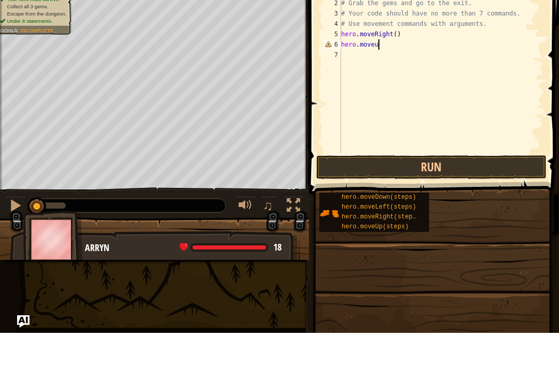
type textarea "hero.moveup"
click at [387, 47] on div "# This is a concept challenge level about arguments. # Grab the gems and go to …" at bounding box center [441, 114] width 204 height 186
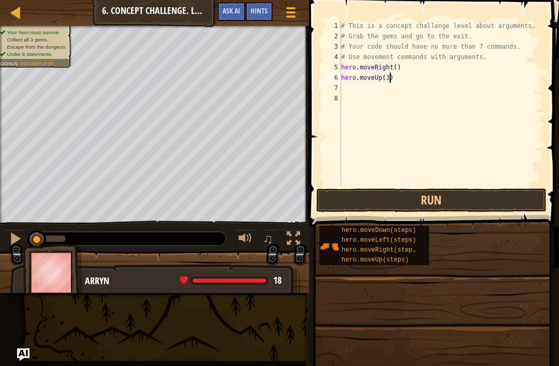
type textarea "hero.moveUp(3)"
click at [497, 205] on button "Run" at bounding box center [431, 200] width 230 height 24
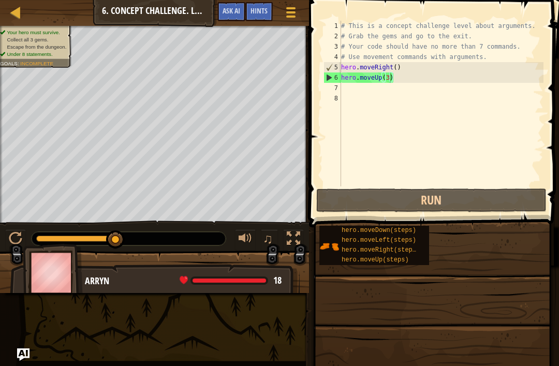
click at [543, 144] on div "# This is a concept challenge level about arguments. # Grab the gems and go to …" at bounding box center [441, 114] width 204 height 186
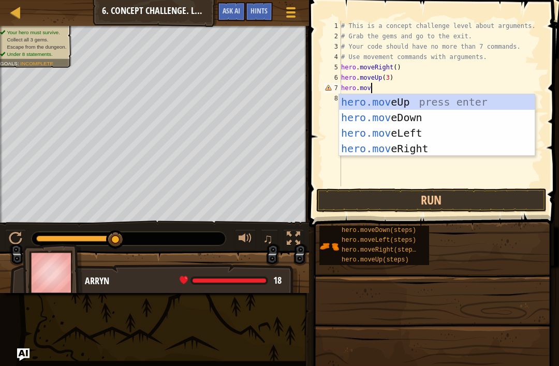
scroll to position [5, 2]
type textarea "hero.mover"
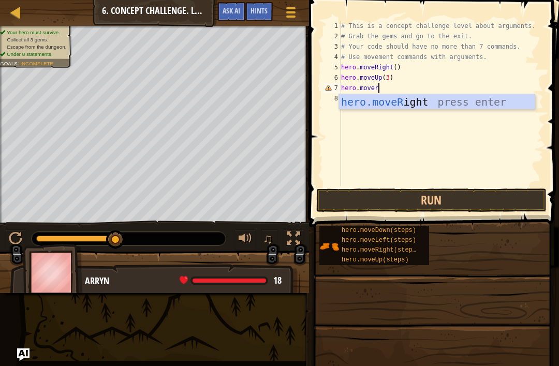
scroll to position [5, 0]
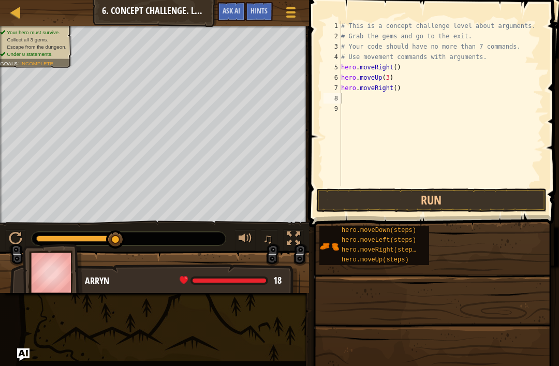
type textarea "hero.moveRight()"
click at [484, 107] on div "# This is a concept challenge level about arguments. # Grab the gems and go to …" at bounding box center [441, 114] width 204 height 186
click at [399, 82] on div "# This is a concept challenge level about arguments. # Grab the gems and go to …" at bounding box center [441, 114] width 204 height 186
click at [400, 81] on div "# This is a concept challenge level about arguments. # Grab the gems and go to …" at bounding box center [441, 114] width 204 height 186
type textarea "hero.moveRight()"
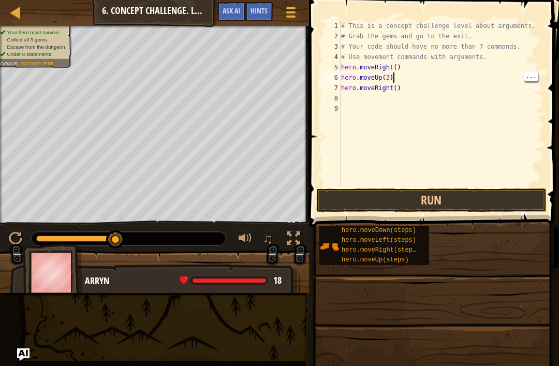
click at [395, 89] on div "# This is a concept challenge level about arguments. # Grab the gems and go to …" at bounding box center [441, 114] width 204 height 186
click at [395, 93] on div "# This is a concept challenge level about arguments. # Grab the gems and go to …" at bounding box center [441, 114] width 204 height 186
click at [391, 89] on div "# This is a concept challenge level about arguments. # Grab the gems and go to …" at bounding box center [441, 114] width 204 height 186
click at [389, 92] on div "# This is a concept challenge level about arguments. # Grab the gems and go to …" at bounding box center [441, 114] width 204 height 186
click at [400, 88] on div "# This is a concept challenge level about arguments. # Grab the gems and go to …" at bounding box center [441, 114] width 204 height 186
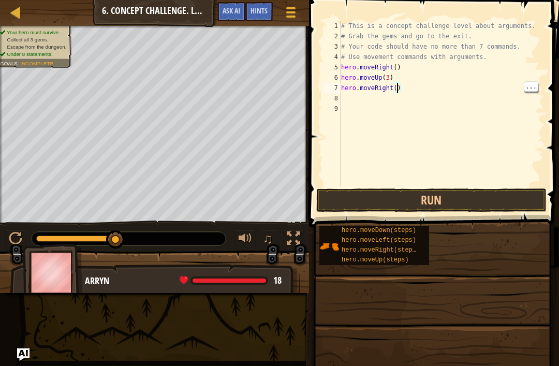
click at [399, 89] on div "# This is a concept challenge level about arguments. # Grab the gems and go to …" at bounding box center [441, 114] width 204 height 186
type textarea "hero.moveRight(2)"
click at [510, 200] on button "Run" at bounding box center [431, 200] width 230 height 24
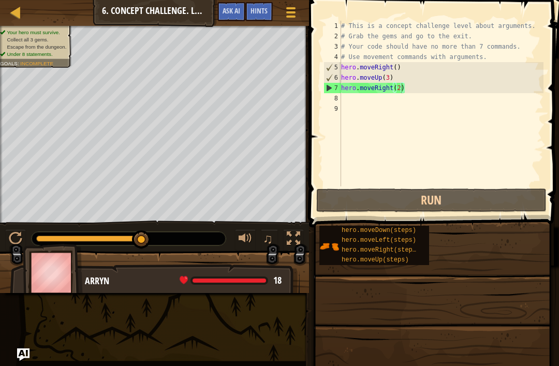
scroll to position [5, 0]
click at [508, 107] on div "# This is a concept challenge level about arguments. # Grab the gems and go to …" at bounding box center [441, 114] width 204 height 186
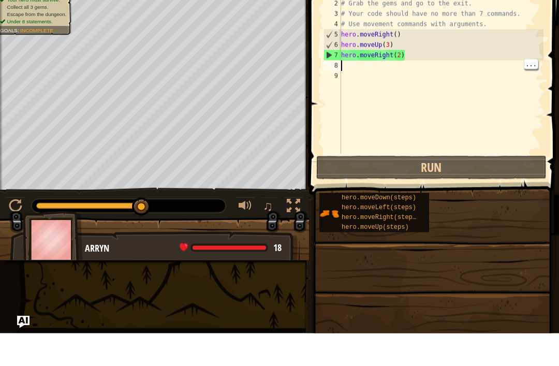
click at [497, 61] on div "# This is a concept challenge level about arguments. # Grab the gems and go to …" at bounding box center [441, 114] width 204 height 186
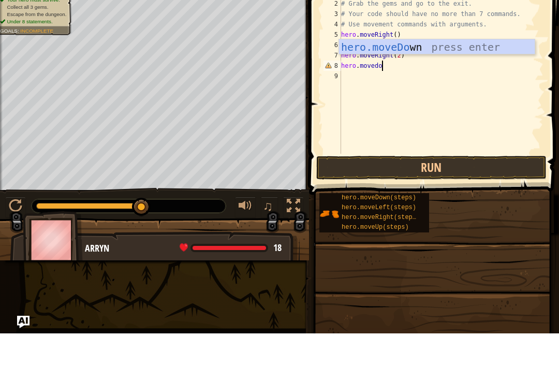
type textarea "hero.moved"
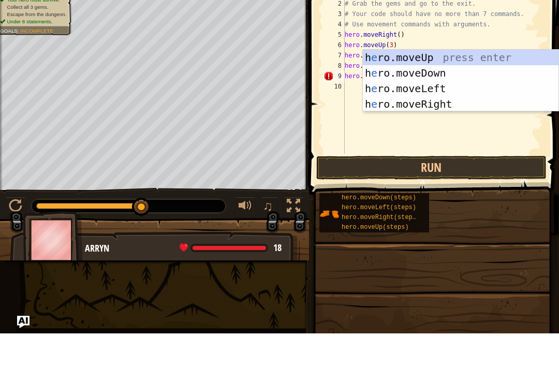
type textarea "hero.move,eft"
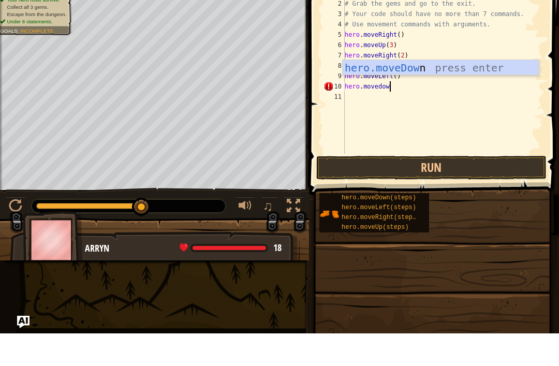
type textarea "hero.movedown"
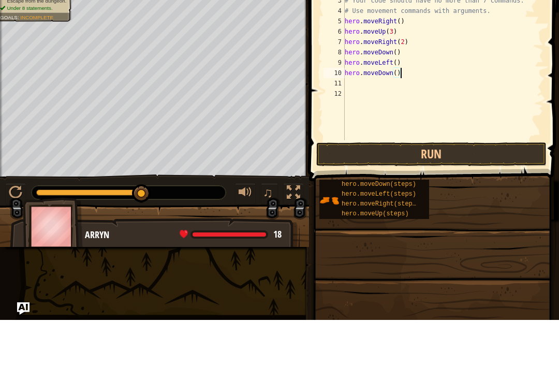
click at [399, 69] on div "# This is a concept challenge level about arguments. # Grab the gems and go to …" at bounding box center [442, 114] width 201 height 186
click at [397, 73] on div "# This is a concept challenge level about arguments. # Grab the gems and go to …" at bounding box center [442, 114] width 201 height 186
type textarea "hero.moveDown(3)"
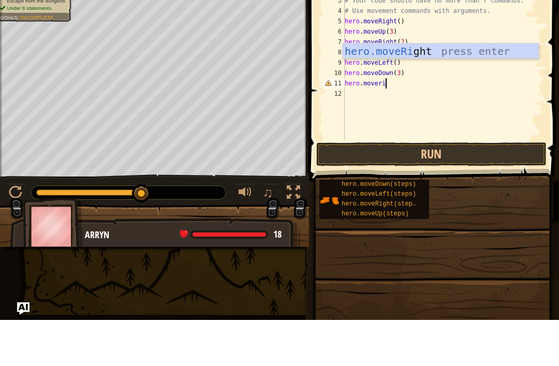
scroll to position [5, 4]
type textarea "hero.moverig"
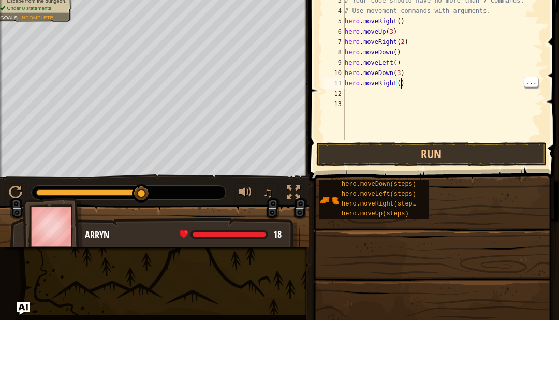
scroll to position [5, 5]
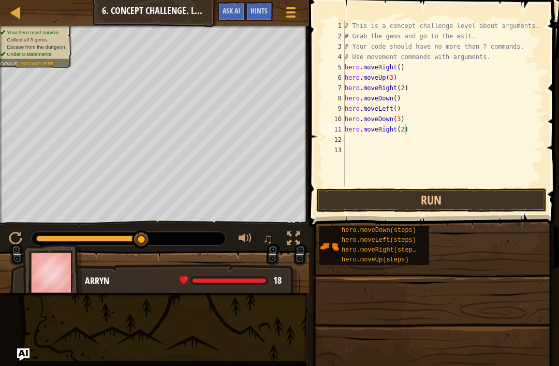
type textarea "hero.moveLeft()"
click at [489, 147] on div "# This is a concept challenge level about arguments. # Grab the gems and go to …" at bounding box center [442, 114] width 201 height 186
type textarea "hero.moveRight(2)"
click at [501, 130] on div "# This is a concept challenge level about arguments. # Grab the gems and go to …" at bounding box center [442, 114] width 201 height 186
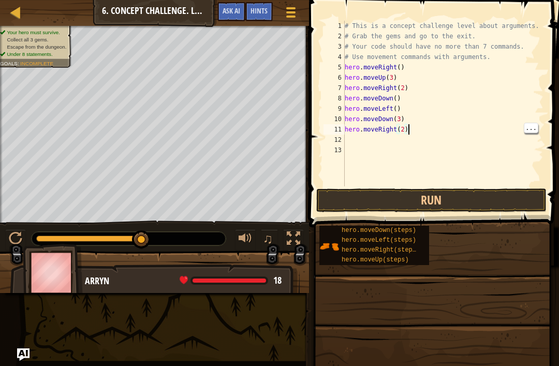
click at [476, 132] on div "# This is a concept challenge level about arguments. # Grab the gems and go to …" at bounding box center [442, 114] width 201 height 186
click at [407, 134] on div "# This is a concept challenge level about arguments. # Grab the gems and go to …" at bounding box center [442, 114] width 201 height 186
click at [428, 139] on div "# This is a concept challenge level about arguments. # Grab the gems and go to …" at bounding box center [442, 114] width 201 height 186
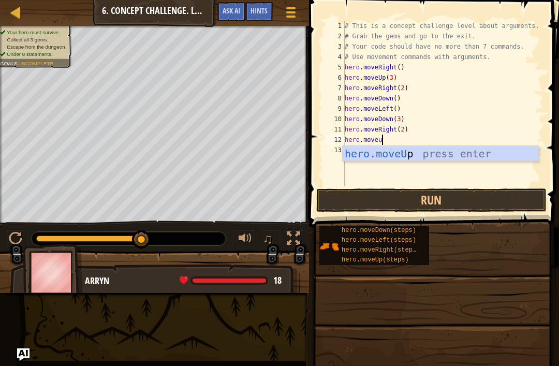
type textarea "hero.moveup"
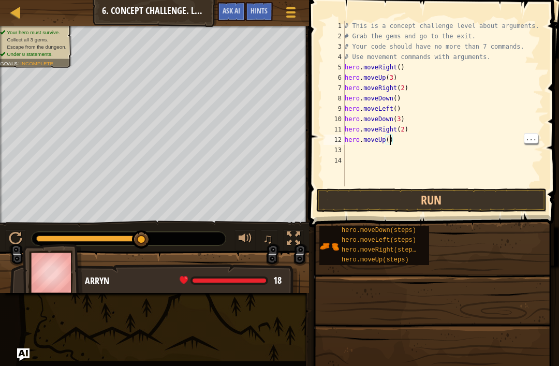
click at [390, 137] on div "# This is a concept challenge level about arguments. # Grab the gems and go to …" at bounding box center [442, 114] width 201 height 186
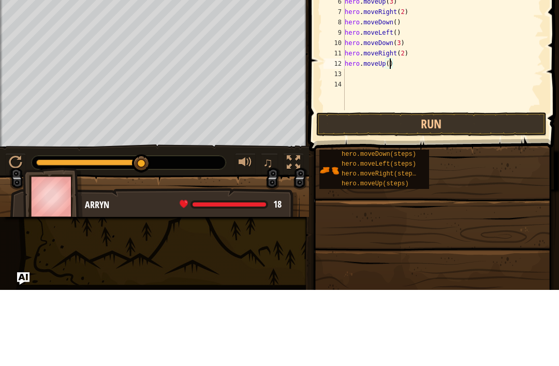
type textarea "hero.moveUp(3)"
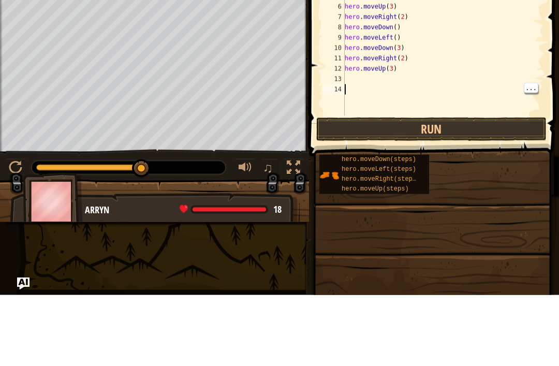
click at [426, 81] on div "# This is a concept challenge level about arguments. # Grab the gems and go to …" at bounding box center [442, 114] width 201 height 186
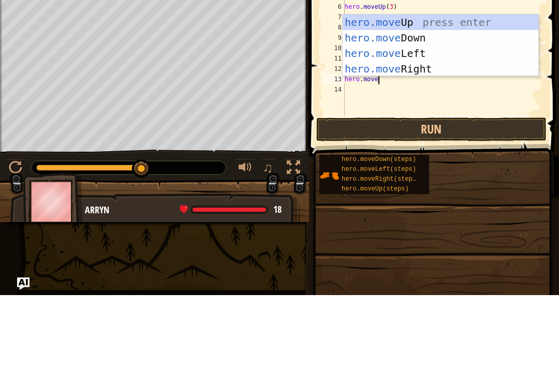
scroll to position [5, 3]
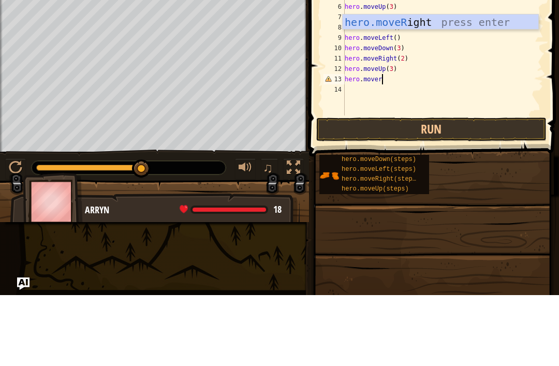
type textarea "hero.moveri"
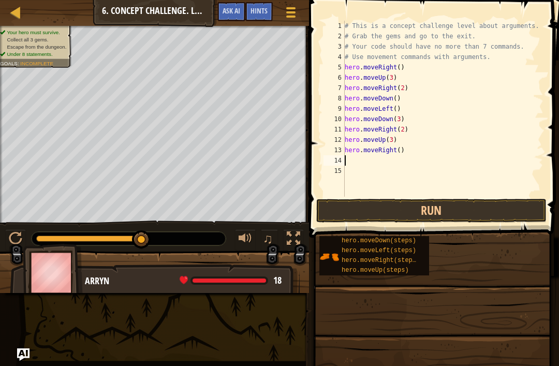
click at [489, 208] on button "Run" at bounding box center [431, 211] width 230 height 24
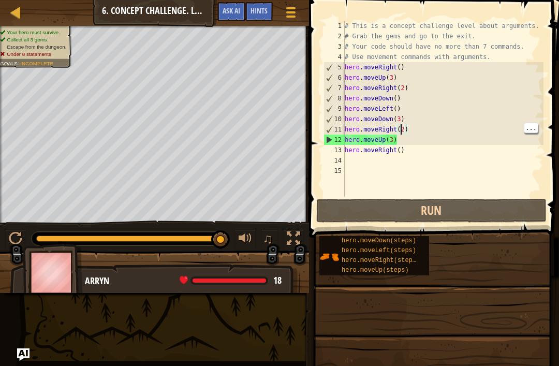
click at [403, 127] on div "# This is a concept challenge level about arguments. # Grab the gems and go to …" at bounding box center [442, 119] width 201 height 197
click at [400, 118] on div "# This is a concept challenge level about arguments. # Grab the gems and go to …" at bounding box center [442, 119] width 201 height 197
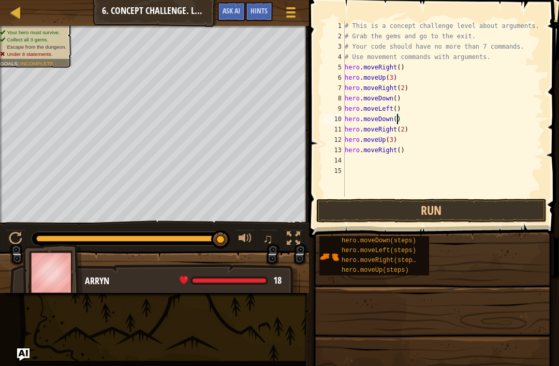
scroll to position [5, 5]
click at [501, 215] on button "Run" at bounding box center [431, 211] width 230 height 24
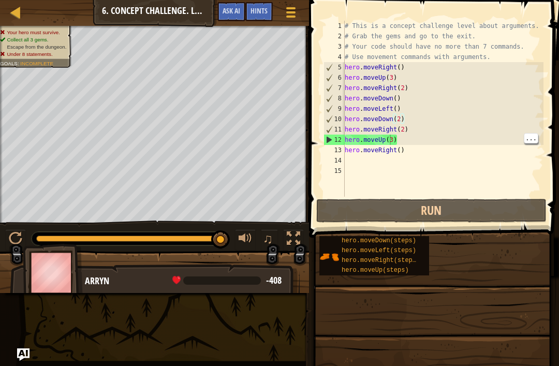
scroll to position [5, 4]
click at [397, 141] on div "# This is a concept challenge level about arguments. # Grab the gems and go to …" at bounding box center [442, 119] width 201 height 197
click at [394, 143] on div "# This is a concept challenge level about arguments. # Grab the gems and go to …" at bounding box center [442, 119] width 201 height 197
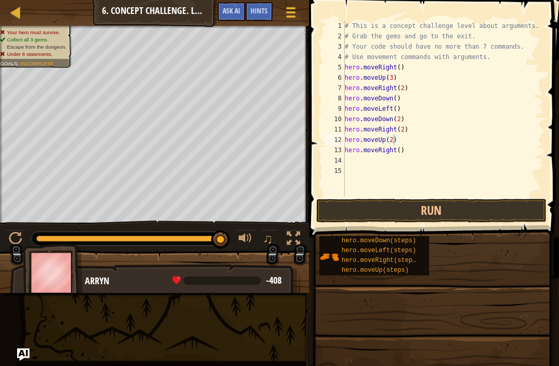
click at [485, 208] on button "Run" at bounding box center [431, 211] width 230 height 24
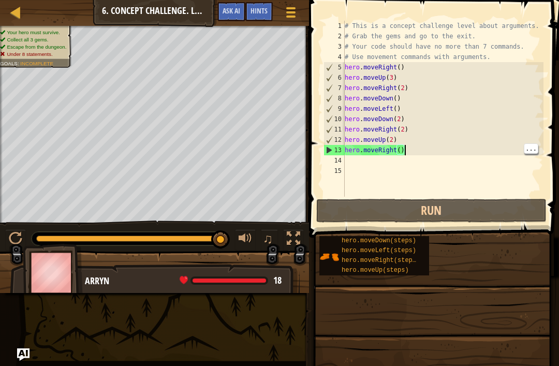
click at [493, 154] on div "# This is a concept challenge level about arguments. # Grab the gems and go to …" at bounding box center [442, 119] width 201 height 197
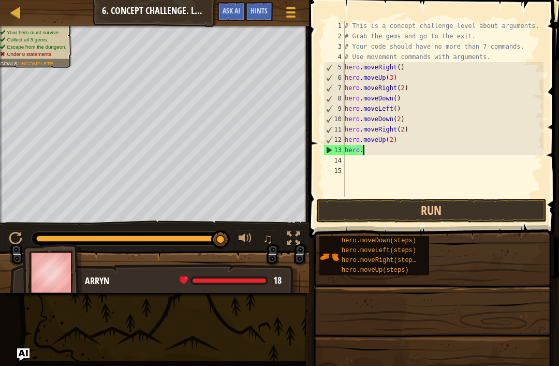
scroll to position [5, 1]
type textarea "h"
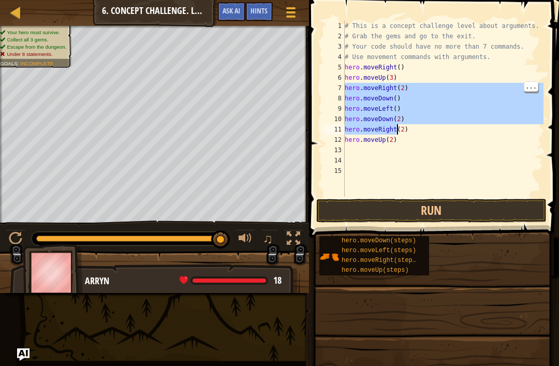
type textarea "hero.moveUp(2)"
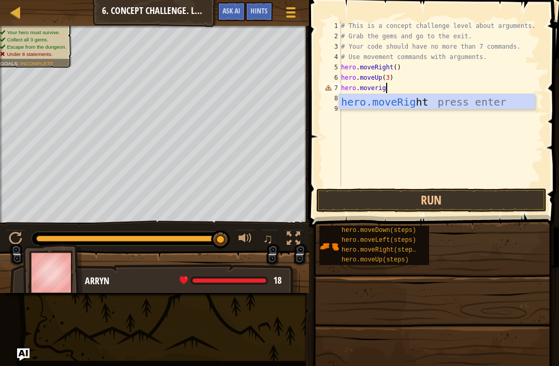
scroll to position [5, 4]
type textarea "hero.moveright"
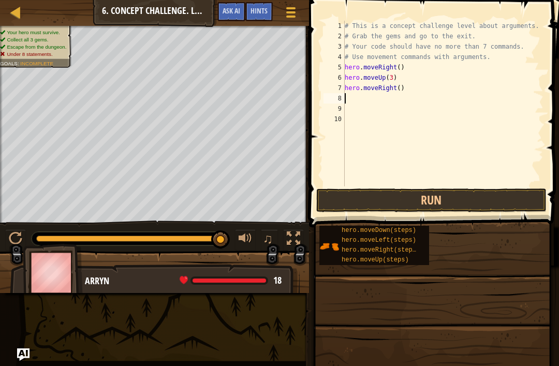
scroll to position [5, 0]
click at [400, 87] on div "# This is a concept challenge level about arguments. # Grab the gems and go to …" at bounding box center [442, 114] width 201 height 186
type textarea "hero.moveRight(2)"
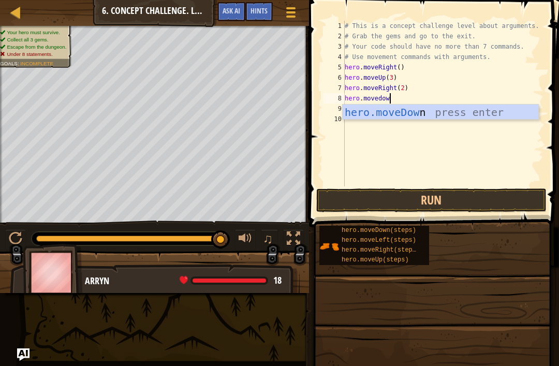
type textarea "hero.movedown"
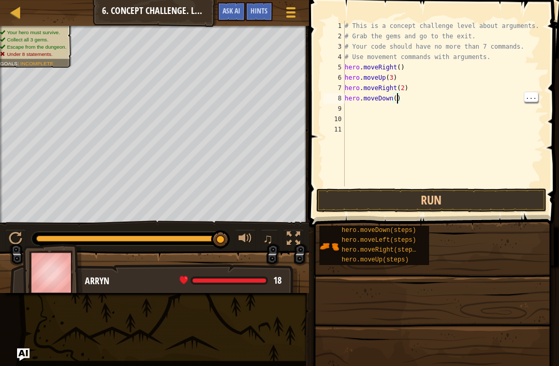
click at [398, 96] on div "# This is a concept challenge level about arguments. # Grab the gems and go to …" at bounding box center [442, 114] width 201 height 186
type textarea "hero.moveDown(3)"
click at [486, 205] on button "Run" at bounding box center [431, 200] width 230 height 24
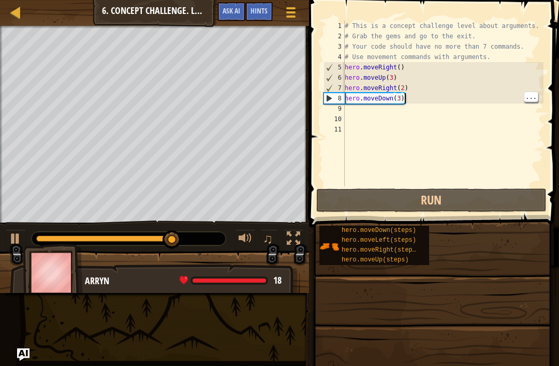
scroll to position [5, 0]
click at [488, 108] on div "# This is a concept challenge level about arguments. # Grab the gems and go to …" at bounding box center [442, 114] width 201 height 186
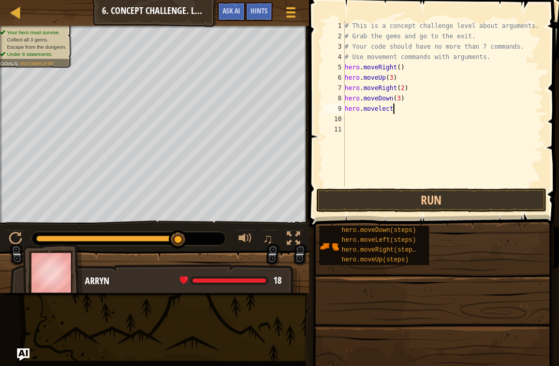
scroll to position [5, 3]
type textarea "hero.moveleft"
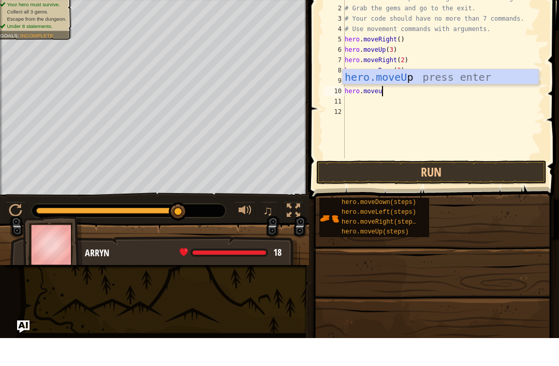
type textarea "hero.moveuo"
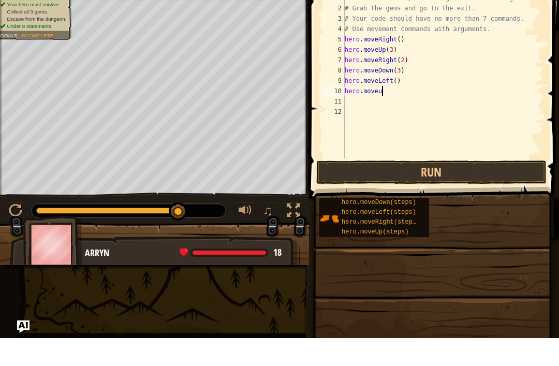
type textarea "hero.moveup"
click at [387, 92] on div "# This is a concept challenge level about arguments. # Grab the gems and go to …" at bounding box center [442, 114] width 201 height 186
type textarea "hero.moveUp(2)"
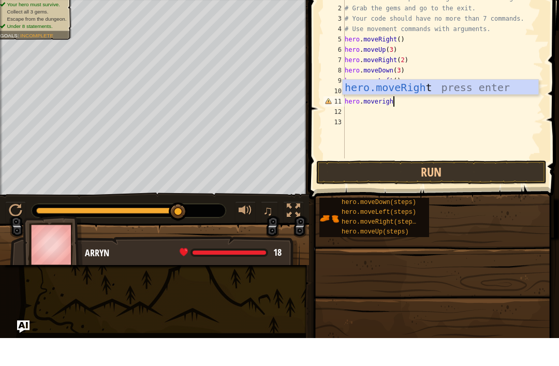
scroll to position [5, 4]
type textarea "hero.moveright"
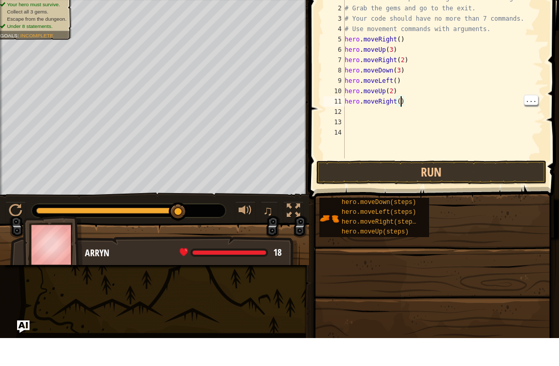
scroll to position [5, 5]
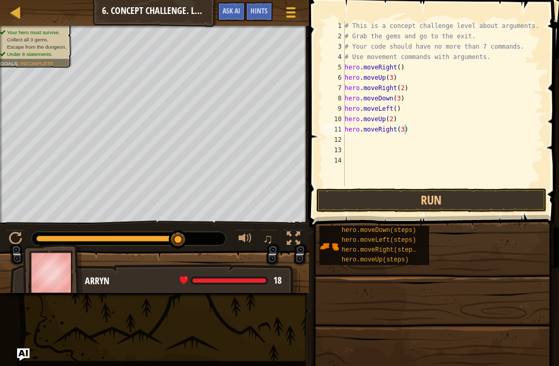
type textarea "hero.moveRight(3)"
click at [503, 194] on button "Run" at bounding box center [431, 200] width 230 height 24
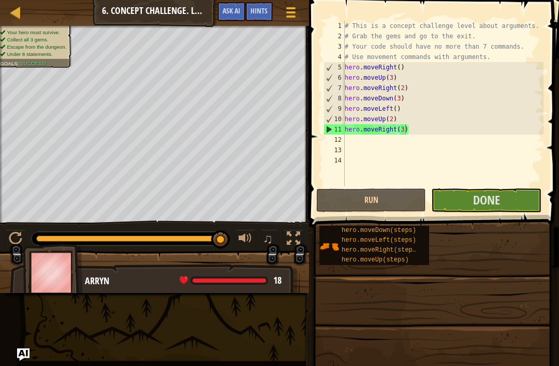
click at [499, 199] on span "Done" at bounding box center [486, 199] width 27 height 17
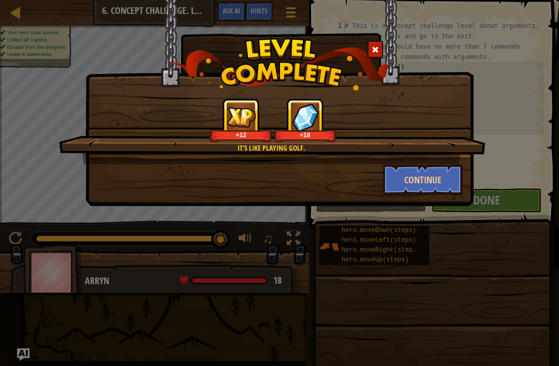
click at [443, 180] on button "Continue" at bounding box center [423, 179] width 80 height 31
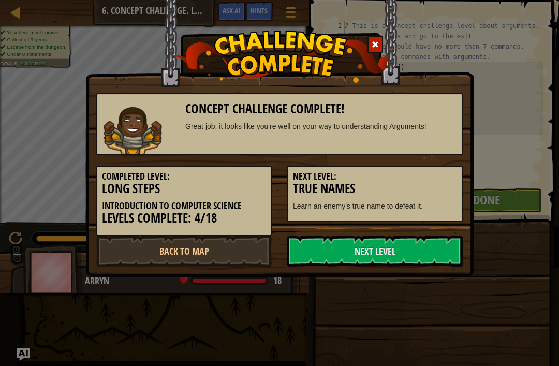
click at [425, 256] on link "Next Level" at bounding box center [374, 250] width 175 height 31
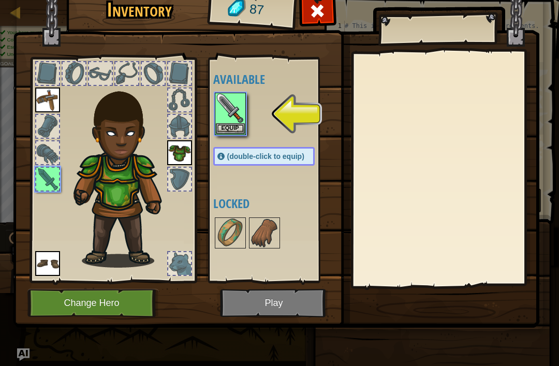
click at [242, 126] on button "Equip" at bounding box center [230, 128] width 29 height 11
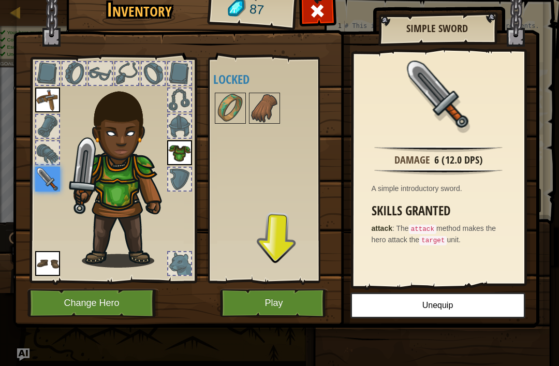
click at [224, 115] on img at bounding box center [230, 108] width 29 height 29
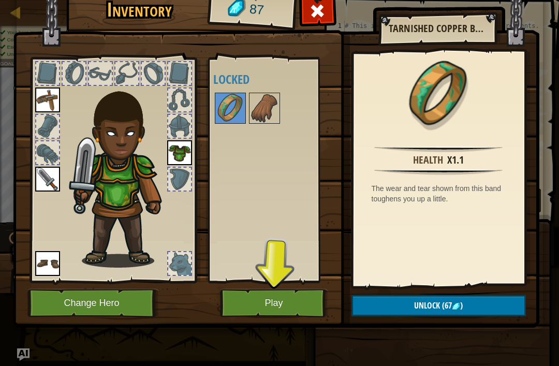
click at [423, 304] on span "Unlock" at bounding box center [427, 304] width 26 height 11
click at [422, 303] on button "Confirm" at bounding box center [438, 305] width 174 height 21
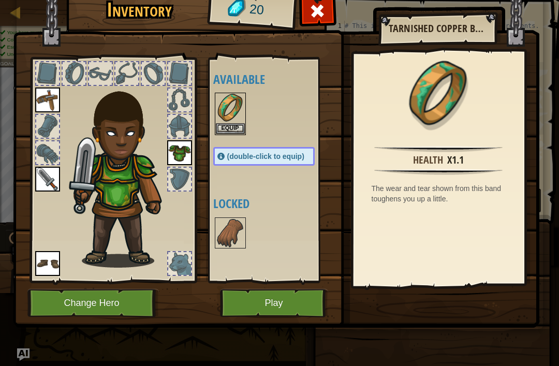
click at [233, 125] on button "Equip" at bounding box center [230, 128] width 29 height 11
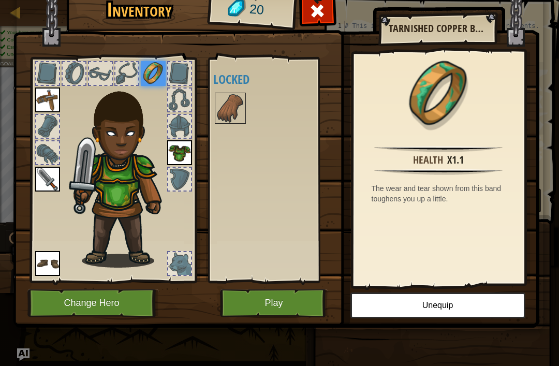
click at [222, 120] on img at bounding box center [230, 108] width 29 height 29
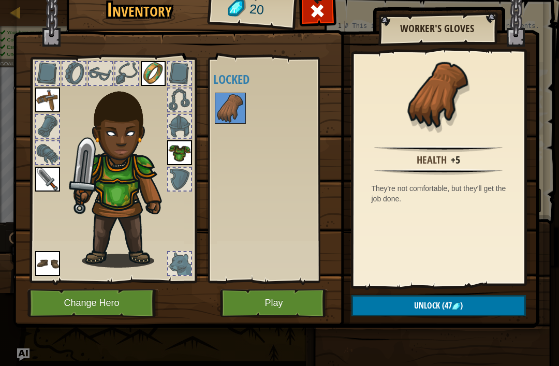
click at [270, 212] on div "Available Equip Equip Equip Equip Equip (double-click to equip) Locked" at bounding box center [274, 170] width 122 height 216
click at [277, 297] on button "Play" at bounding box center [274, 303] width 108 height 28
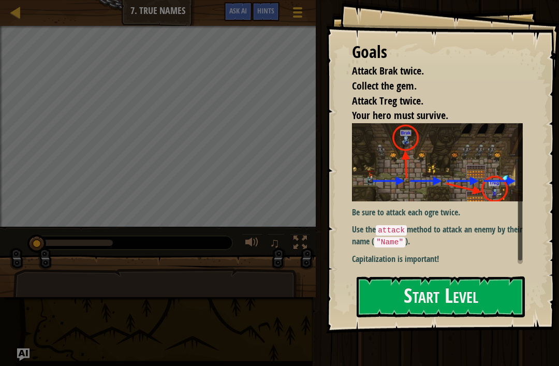
click at [483, 298] on button "Start Level" at bounding box center [440, 296] width 168 height 41
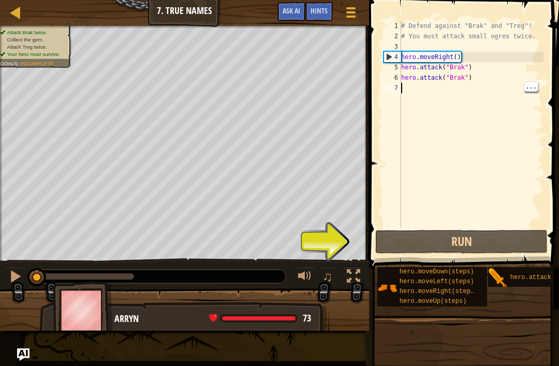
click at [484, 94] on div "# Defend against "Brak" and "Treg"! # You must attack small ogres twice. hero .…" at bounding box center [471, 135] width 144 height 228
click at [519, 246] on button "Run" at bounding box center [461, 242] width 172 height 24
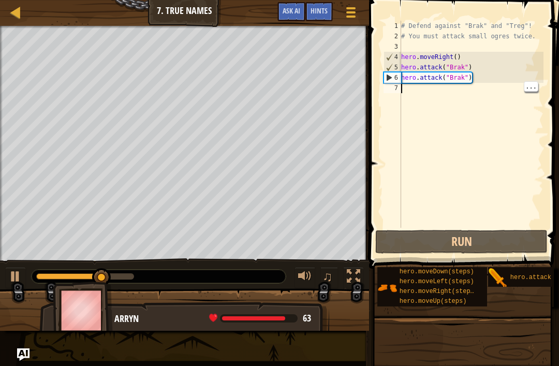
click at [521, 94] on div "# Defend against "Brak" and "Treg"! # You must attack small ogres twice. hero .…" at bounding box center [471, 135] width 144 height 228
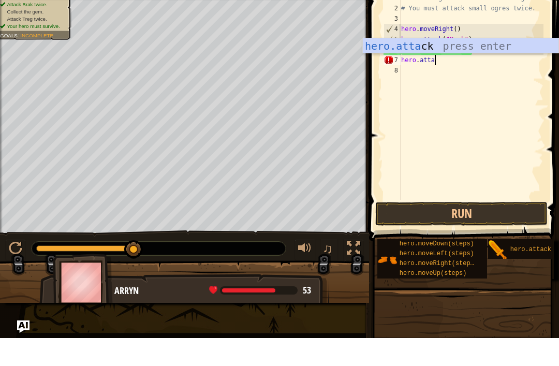
scroll to position [5, 3]
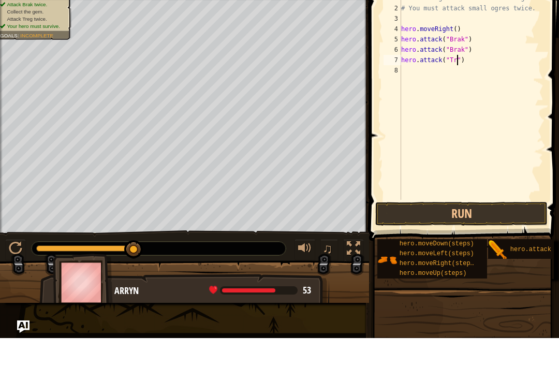
type textarea "hero.attack("Treg")"
click at [507, 75] on div "# Defend against "Brak" and "Treg"! # You must attack small ogres twice. hero .…" at bounding box center [471, 135] width 144 height 228
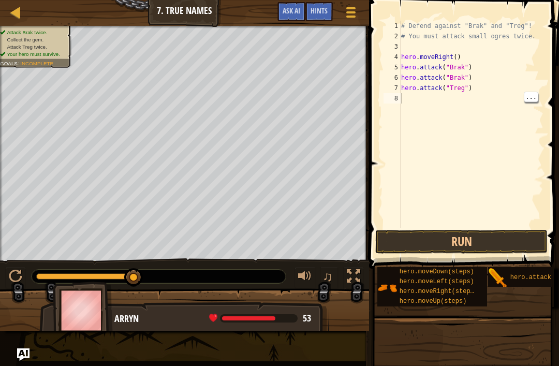
click at [494, 247] on button "Run" at bounding box center [461, 242] width 172 height 24
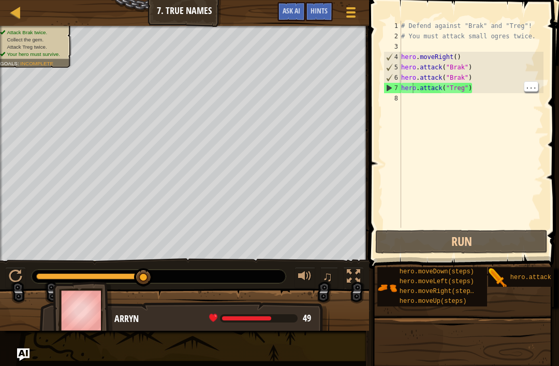
type textarea "hero.attack("Treg")"
click at [411, 89] on div "# Defend against "Brak" and "Treg"! # You must attack small ogres twice. hero .…" at bounding box center [471, 135] width 144 height 228
click at [501, 94] on div "# Defend against "Brak" and "Treg"! # You must attack small ogres twice. hero .…" at bounding box center [471, 135] width 144 height 228
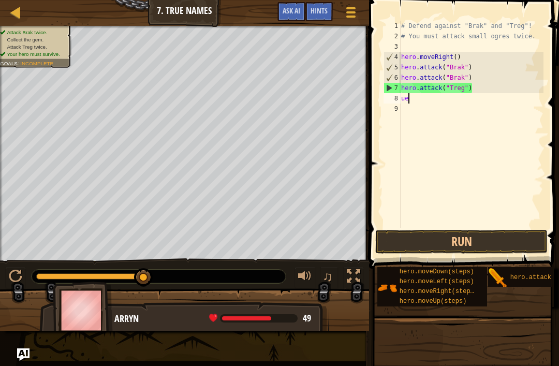
type textarea "u"
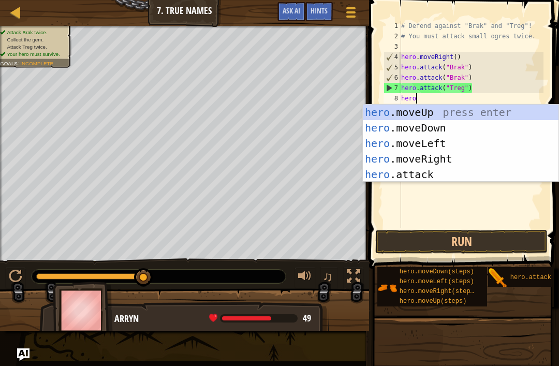
scroll to position [5, 1]
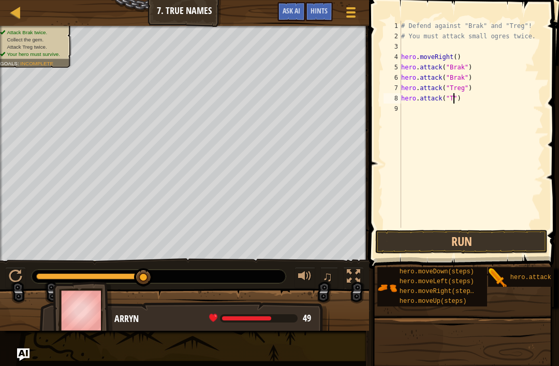
type textarea "hero.attack("Treg")"
click at [503, 131] on div "# Defend against "Brak" and "Treg"! # You must attack small ogres twice. hero .…" at bounding box center [471, 135] width 144 height 228
type textarea "m"
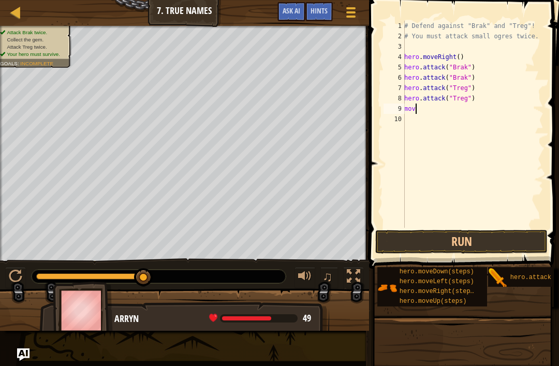
scroll to position [5, 0]
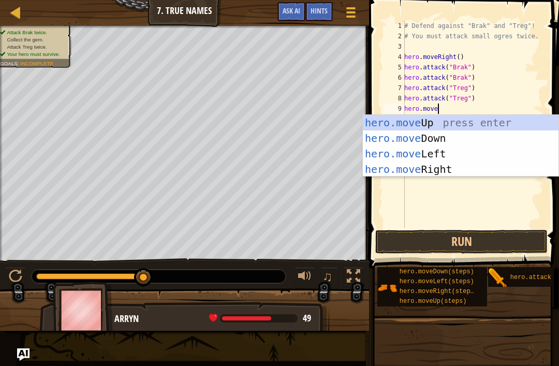
type textarea "hero.moveri"
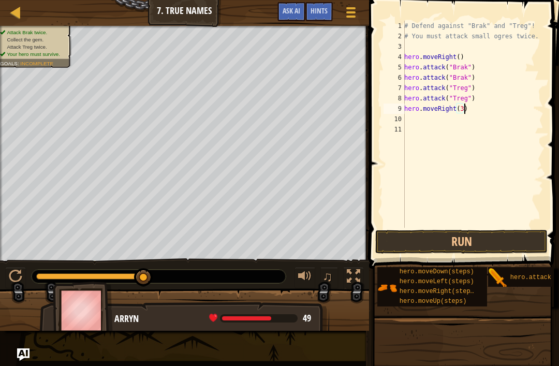
scroll to position [5, 5]
type textarea "hero.moveRight(3)"
click at [515, 241] on button "Run" at bounding box center [461, 242] width 172 height 24
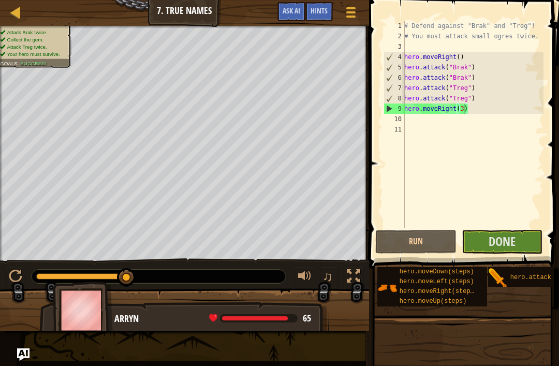
click at [513, 241] on span "Done" at bounding box center [501, 241] width 27 height 17
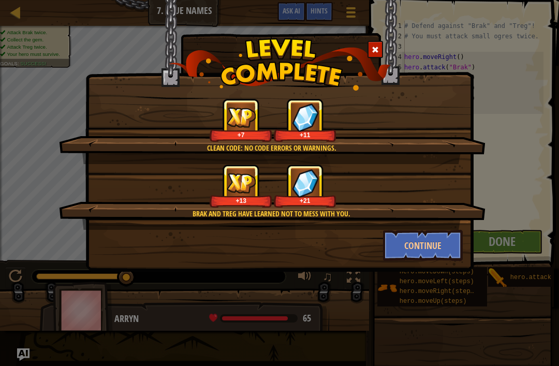
click at [450, 244] on button "Continue" at bounding box center [423, 245] width 80 height 31
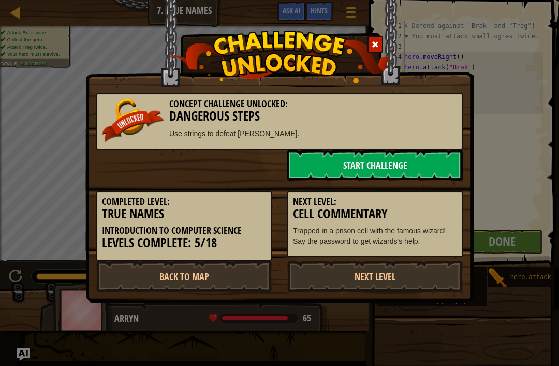
click at [430, 165] on link "Start Challenge" at bounding box center [374, 164] width 175 height 31
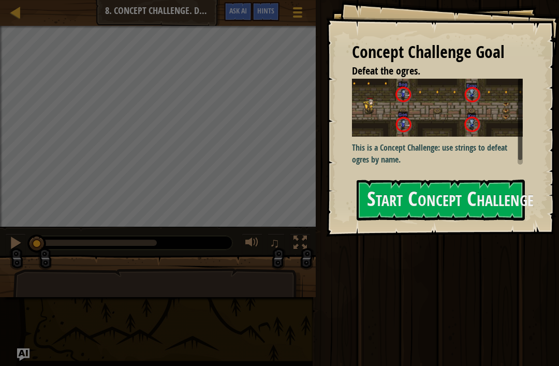
click at [485, 204] on button "Start Concept Challenge" at bounding box center [440, 199] width 168 height 41
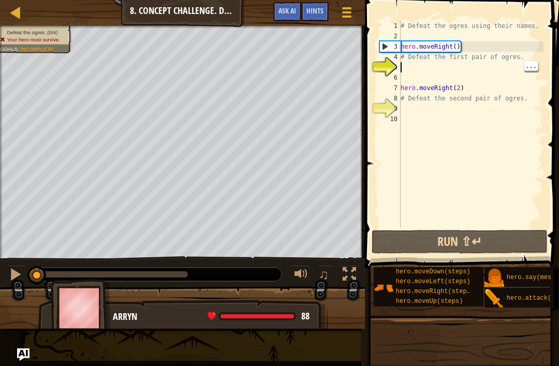
click at [510, 72] on div "# Defeat the ogres using their names. hero . moveRight ( ) # Defeat the first p…" at bounding box center [470, 135] width 145 height 228
type textarea "# Defeat the first pair of ogres."
click at [509, 61] on div "# Defeat the ogres using their names. hero . moveRight ( ) # Defeat the first p…" at bounding box center [470, 135] width 145 height 228
click at [414, 60] on span "..." at bounding box center [407, 55] width 13 height 9
click at [474, 64] on div "# Defeat the ogres using their names. hero . moveRight ( ) # Defeat the first p…" at bounding box center [470, 135] width 145 height 228
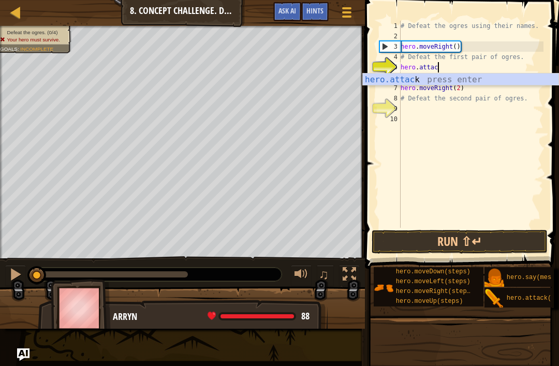
scroll to position [5, 3]
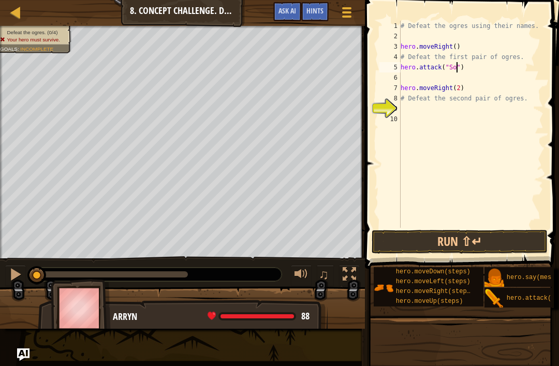
type textarea "hero.attack("Sog")"
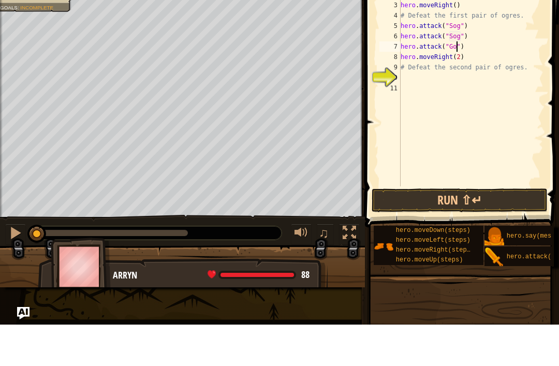
type textarea "hero.attack("Gos")"
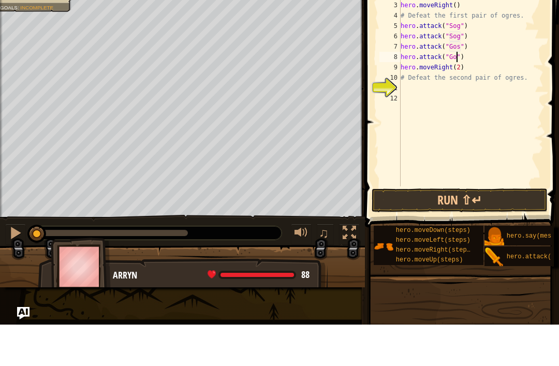
scroll to position [5, 5]
type textarea "hero.moveRight(2)"
click at [506, 89] on div "# Defeat the ogres using their names. hero . moveRight ( ) # Defeat the first p…" at bounding box center [470, 135] width 145 height 228
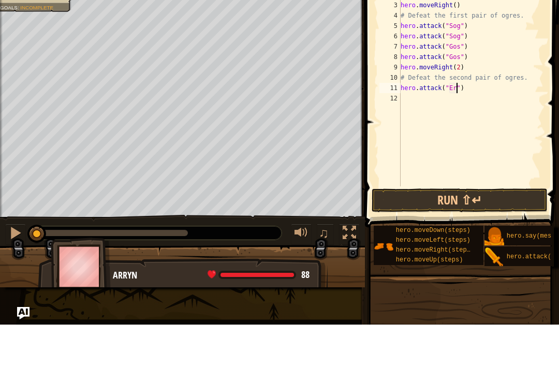
type textarea "hero.attack("Ergo")"
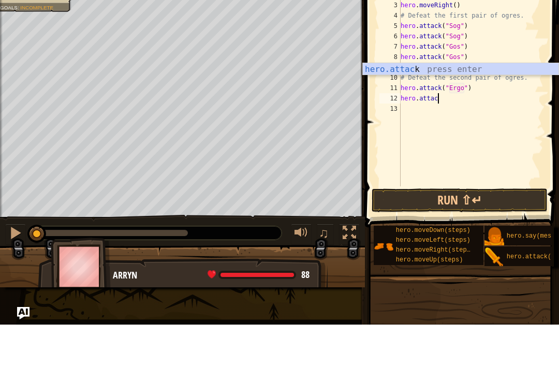
scroll to position [5, 3]
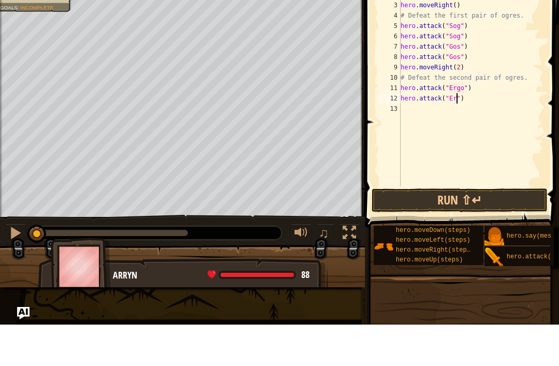
type textarea "hero.attack("Ergo")"
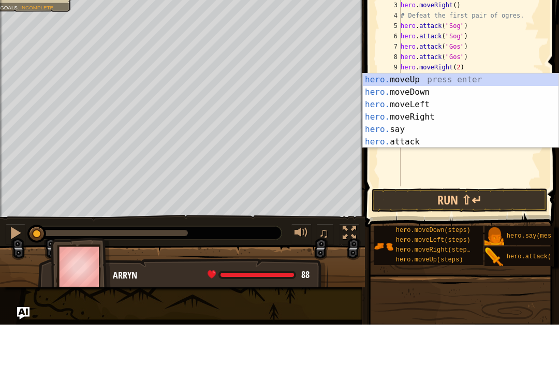
scroll to position [5, 2]
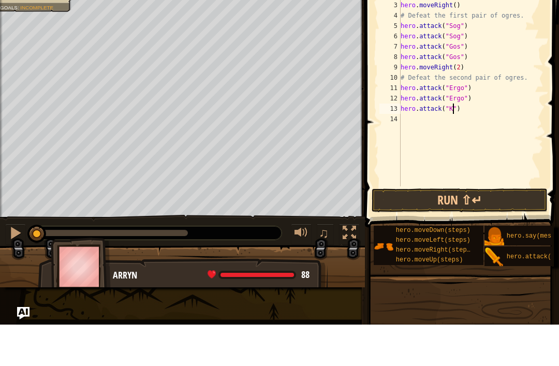
type textarea "hero.attack("Kro")"
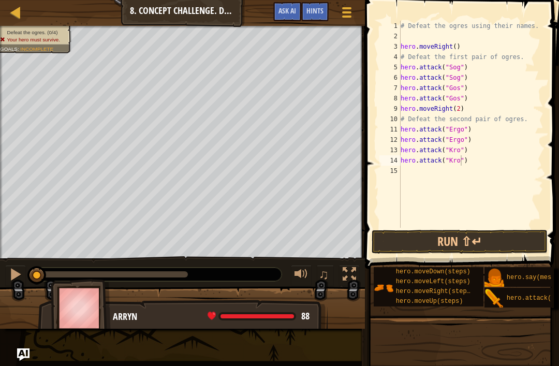
type textarea "hero.attack("Kro")"
click at [505, 248] on button "Run ⇧↵" at bounding box center [459, 242] width 176 height 24
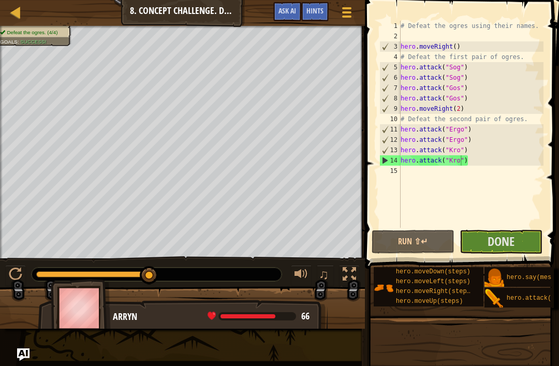
click at [510, 249] on span "Done" at bounding box center [500, 241] width 27 height 17
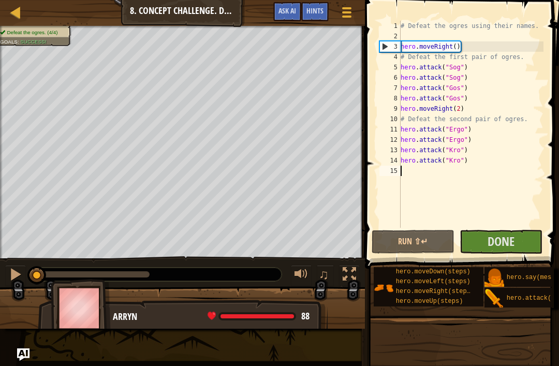
click at [511, 245] on span "Done" at bounding box center [500, 241] width 27 height 17
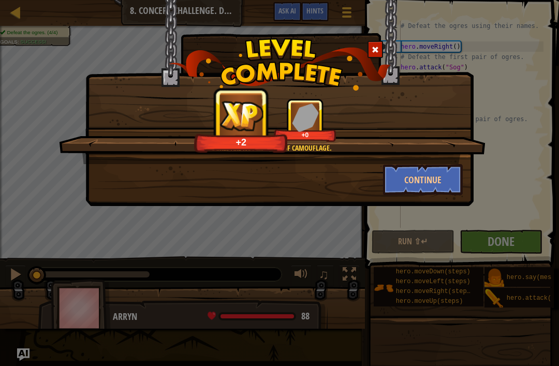
click at [439, 175] on button "Continue" at bounding box center [423, 179] width 80 height 31
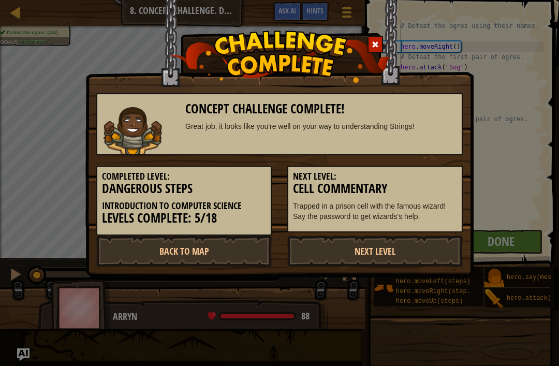
click at [424, 250] on link "Next Level" at bounding box center [374, 250] width 175 height 31
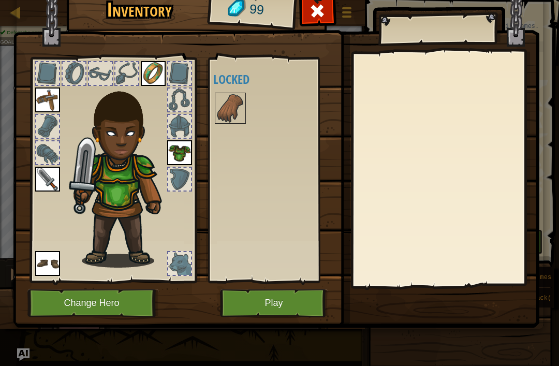
click at [232, 107] on img at bounding box center [230, 108] width 29 height 29
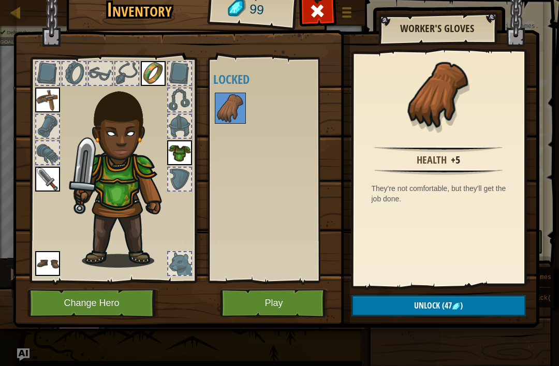
click at [436, 306] on span "Unlock" at bounding box center [427, 304] width 26 height 11
click at [447, 290] on img at bounding box center [276, 139] width 526 height 375
click at [445, 307] on button "Unlock" at bounding box center [438, 305] width 174 height 21
click at [445, 296] on button "Confirm" at bounding box center [438, 305] width 174 height 21
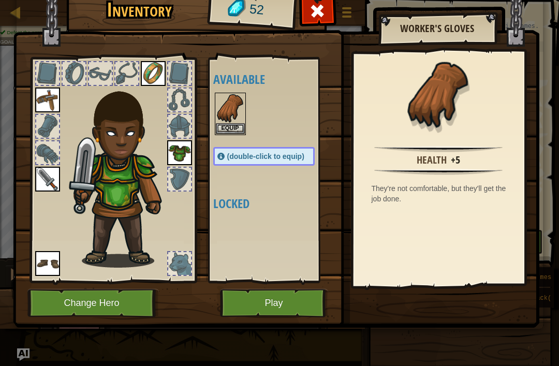
click at [230, 124] on button "Equip" at bounding box center [230, 128] width 29 height 11
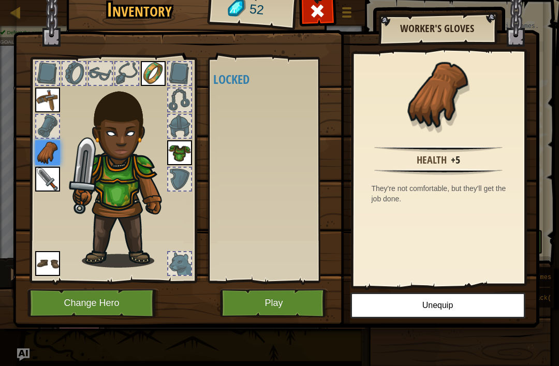
click at [284, 227] on div "Available Equip Equip Equip Equip Equip Equip (double-click to equip) Locked" at bounding box center [274, 170] width 122 height 216
click at [256, 127] on div "Available Equip Equip Equip Equip Equip Equip (double-click to equip) Locked" at bounding box center [274, 170] width 122 height 216
click at [300, 312] on button "Play" at bounding box center [274, 303] width 108 height 28
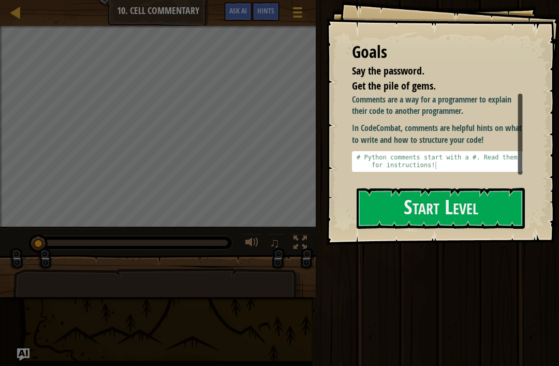
click at [472, 235] on div "Goals Say the password. Get the pile of gems. Comments are a way for a programm…" at bounding box center [442, 122] width 233 height 245
click at [501, 203] on button "Start Level" at bounding box center [440, 208] width 168 height 41
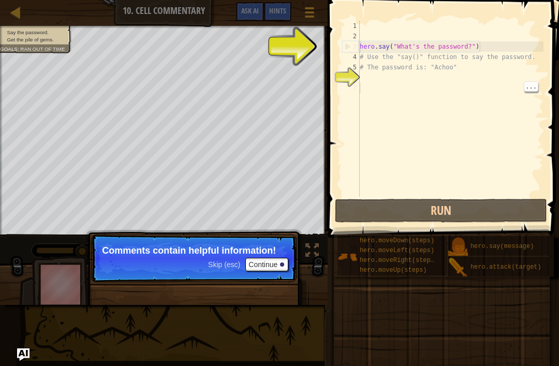
click at [272, 270] on button "Continue" at bounding box center [266, 264] width 43 height 13
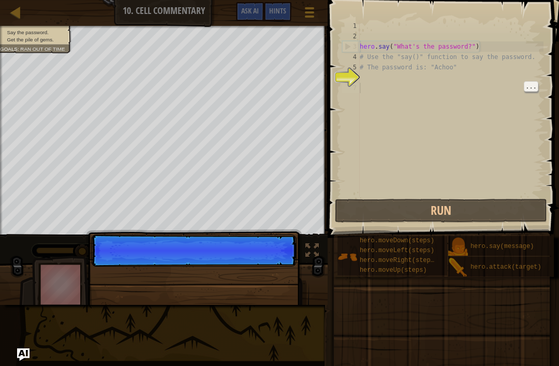
scroll to position [5, 0]
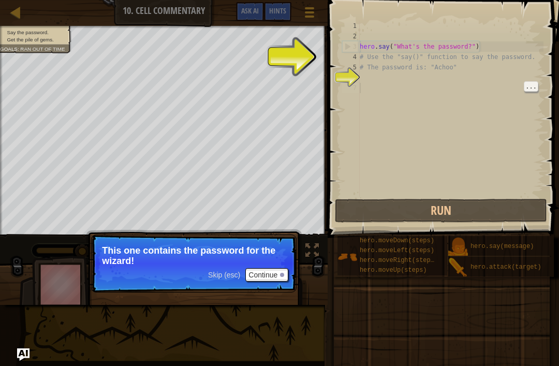
click at [411, 111] on div "hero . say ( "What's the password?" ) # Use the "say()" function to say the pas…" at bounding box center [450, 119] width 186 height 197
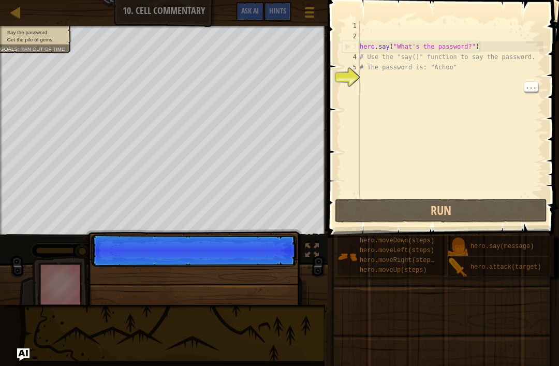
click at [442, 44] on div "hero . say ( "What's the password?" ) # Use the "say()" function to say the pas…" at bounding box center [450, 119] width 186 height 197
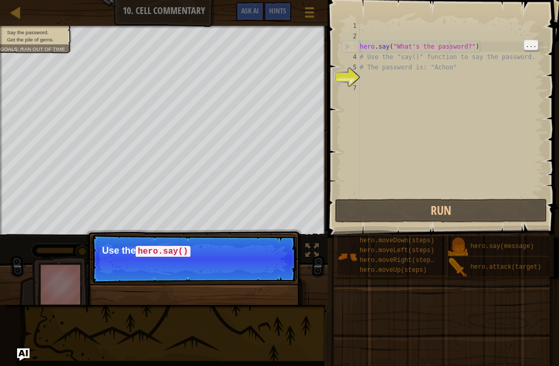
click at [448, 45] on div "hero . say ( "What's the password?" ) # Use the "say()" function to say the pas…" at bounding box center [450, 119] width 186 height 197
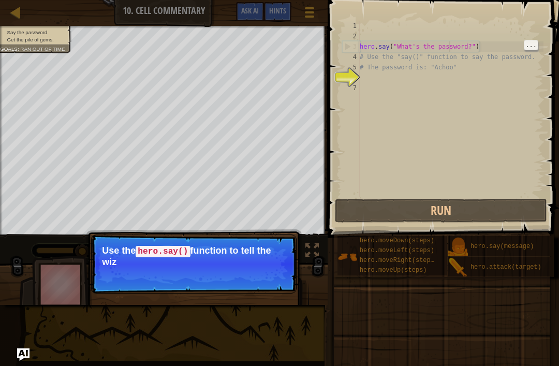
click at [449, 46] on div "hero . say ( "What's the password?" ) # Use the "say()" function to say the pas…" at bounding box center [450, 119] width 186 height 197
click at [448, 46] on div "hero . say ( "What's the password?" ) # Use the "say()" function to say the pas…" at bounding box center [450, 119] width 186 height 197
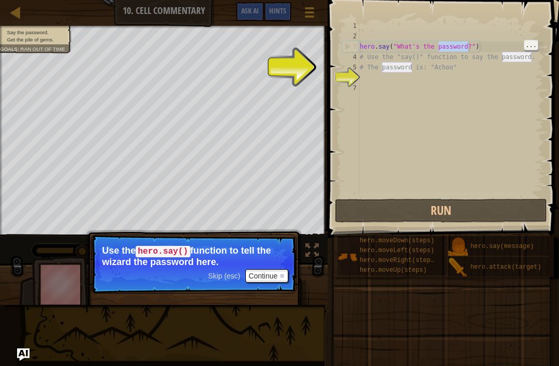
click at [468, 45] on div "hero . say ( "What's the password?" ) # Use the "say()" function to say the pas…" at bounding box center [450, 119] width 186 height 197
type textarea "hero.say("What's the password?") # Use the "say()" function to say the password."
click at [508, 95] on div "hero . say ( "What's the password?" ) # Use the "say()" function to say the pas…" at bounding box center [450, 119] width 186 height 197
type textarea "hero.say("What's the password?")"
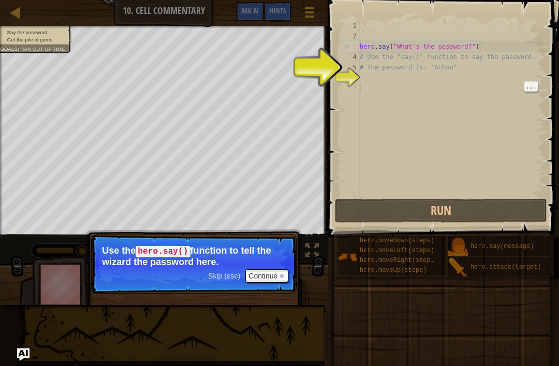
click at [485, 96] on div "hero . say ( "What's the password?" ) # Use the "say()" function to say the pas…" at bounding box center [450, 119] width 186 height 197
click at [475, 88] on div "hero . say ( "What's the password?" ) # Use the "say()" function to say the pas…" at bounding box center [450, 119] width 186 height 197
click at [225, 275] on span "Skip (esc)" at bounding box center [224, 276] width 32 height 8
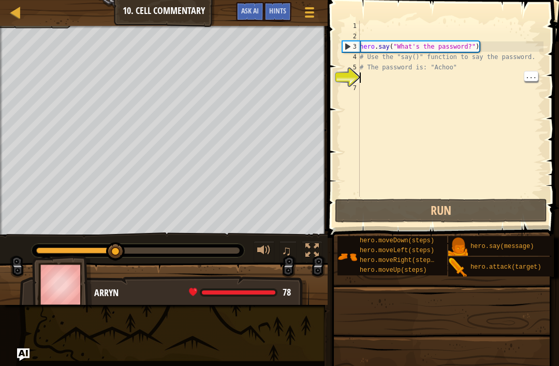
click at [483, 82] on div "hero . say ( "What's the password?" ) # Use the "say()" function to say the pas…" at bounding box center [450, 119] width 186 height 197
type textarea "# The password is: "Achoo""
click at [494, 72] on div "hero . say ( "What's the password?" ) # Use the "say()" function to say the pas…" at bounding box center [450, 119] width 186 height 197
click at [504, 79] on div "hero . say ( "What's the password?" ) # Use the "say()" function to say the pas…" at bounding box center [450, 119] width 186 height 197
type textarea "# The password is: "Achoo""
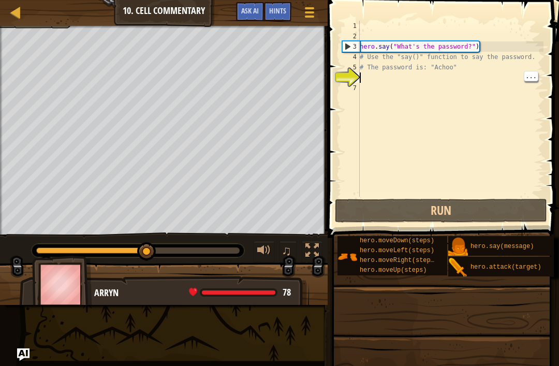
click at [509, 72] on div "hero . say ( "What's the password?" ) # Use the "say()" function to say the pas…" at bounding box center [450, 119] width 186 height 197
click at [509, 136] on div "hero . say ( "What's the password?" ) # Use the "say()" function to say the pas…" at bounding box center [450, 119] width 186 height 197
click at [500, 136] on div "hero . say ( "What's the password?" ) # Use the "say()" function to say the pas…" at bounding box center [450, 119] width 186 height 197
click at [507, 127] on div "hero . say ( "What's the password?" ) # Use the "say()" function to say the pas…" at bounding box center [450, 119] width 186 height 197
click at [501, 132] on div "hero . say ( "What's the password?" ) # Use the "say()" function to say the pas…" at bounding box center [450, 119] width 186 height 197
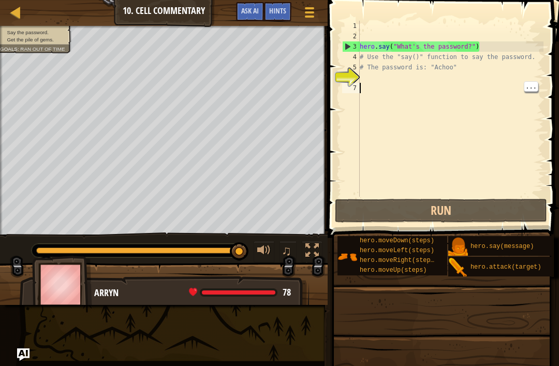
type textarea "hero.say("What's the password?")"
click at [436, 43] on div "hero . say ( "What's the password?" ) # Use the "say()" function to say the pas…" at bounding box center [450, 119] width 186 height 197
click at [454, 40] on div "hero . say ( "What's the password?" ) # Use the "say()" function to say the pas…" at bounding box center [450, 119] width 186 height 197
type textarea "hero.say("What's the password?") # Use the "say()" function to say the password."
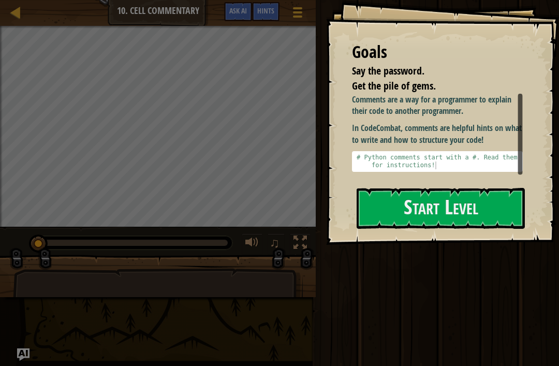
click at [473, 205] on button "Start Level" at bounding box center [440, 208] width 168 height 41
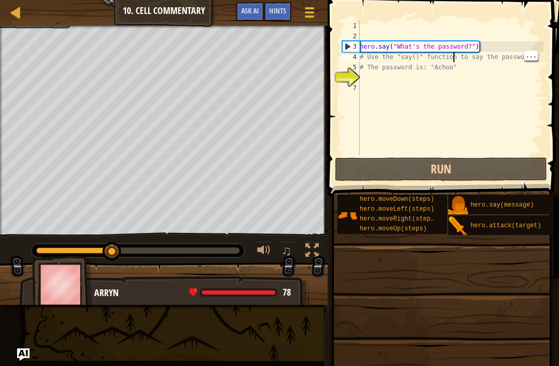
click at [461, 71] on div "hero . say ( "What's the password?" ) # Use the "say()" function to say the pas…" at bounding box center [456, 98] width 198 height 155
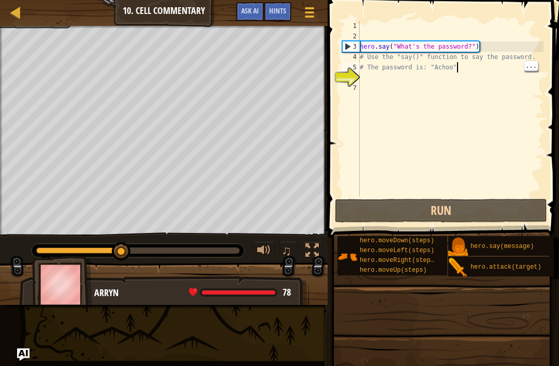
click at [482, 60] on div "hero . say ( "What's the password?" ) # Use the "say()" function to say the pas…" at bounding box center [450, 119] width 186 height 197
click at [470, 45] on div "hero . say ( "What's the password?" ) # Use the "say()" function to say the pas…" at bounding box center [450, 119] width 186 height 197
click at [466, 45] on div "hero . say ( "What's the password?" ) # Use the "say()" function to say the pas…" at bounding box center [450, 119] width 186 height 197
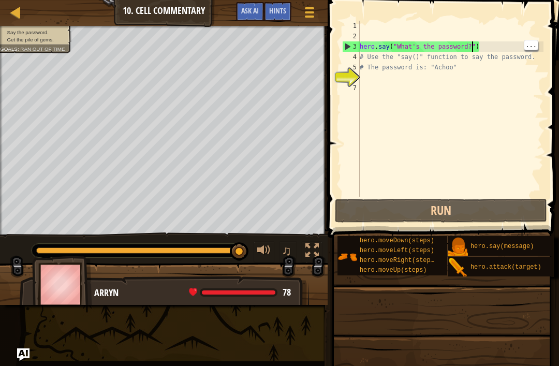
click at [473, 48] on div "hero . say ( "What's the password?" ) # Use the "say()" function to say the pas…" at bounding box center [450, 119] width 186 height 197
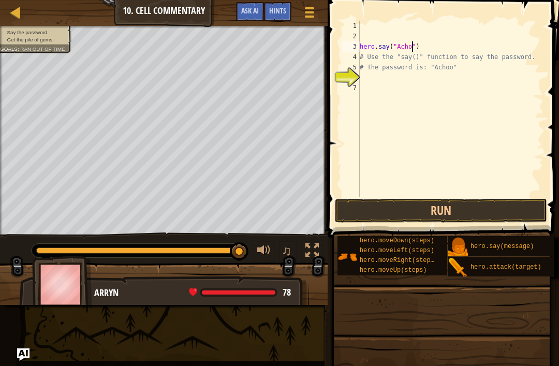
scroll to position [5, 5]
type textarea "hero.say("Achoo")"
click at [487, 207] on button "Run" at bounding box center [441, 211] width 212 height 24
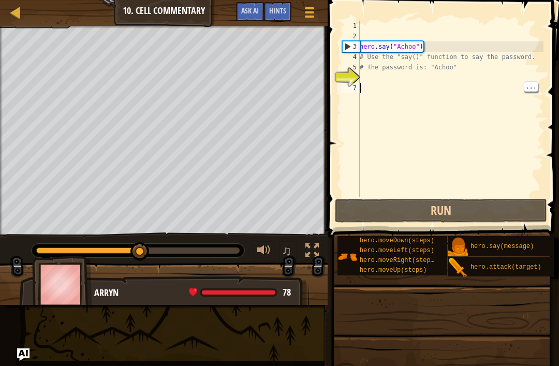
scroll to position [5, 0]
click at [517, 81] on div "hero . say ( "Achoo" ) # Use the "say()" function to say the password. # The pa…" at bounding box center [450, 119] width 186 height 197
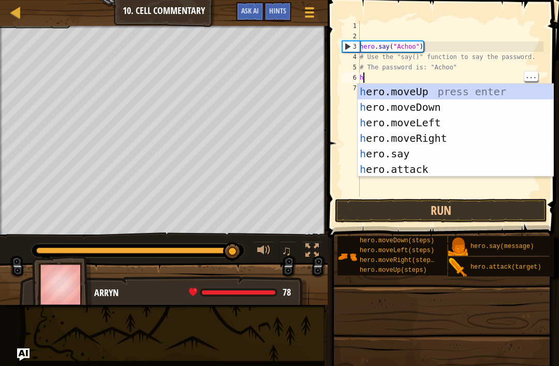
click at [518, 67] on div "hero . say ( "Achoo" ) # Use the "say()" function to say the password. # The pa…" at bounding box center [450, 119] width 186 height 197
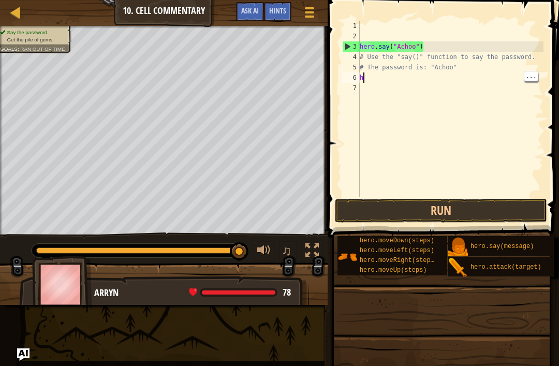
click at [509, 80] on div "hero . say ( "Achoo" ) # Use the "say()" function to say the password. # The pa…" at bounding box center [450, 119] width 186 height 197
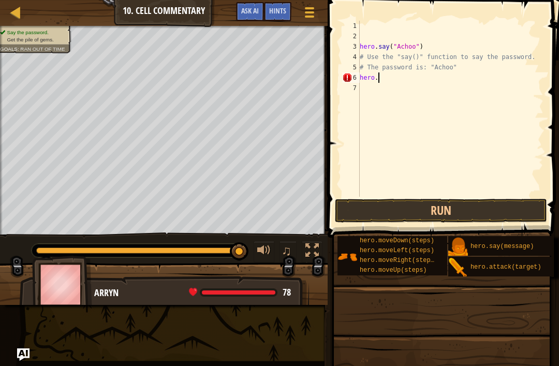
scroll to position [5, 2]
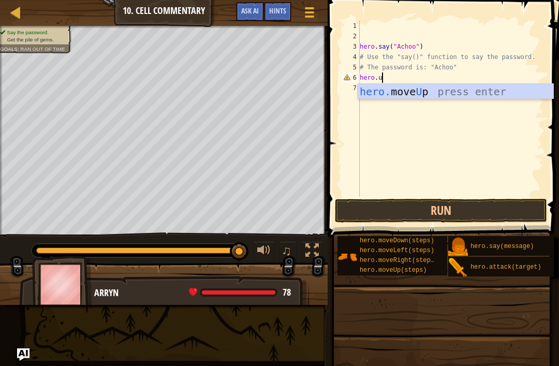
type textarea "hero.up"
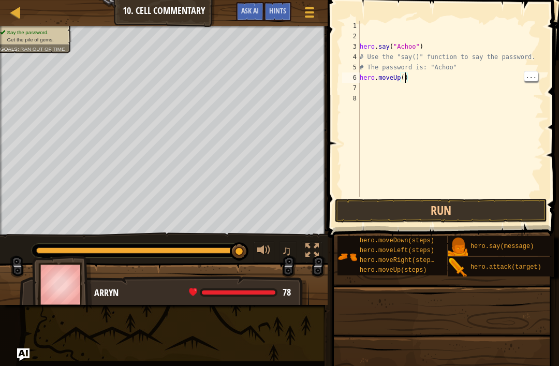
click at [406, 78] on div "hero . say ( "Achoo" ) # Use the "say()" function to say the password. # The pa…" at bounding box center [450, 119] width 186 height 197
type textarea "hero.moveUp(2)"
click at [492, 222] on button "Run" at bounding box center [441, 211] width 212 height 24
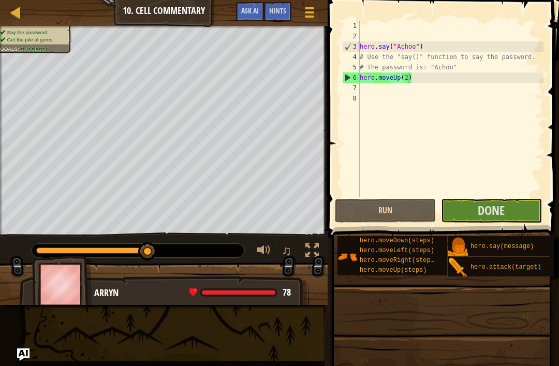
click at [514, 214] on button "Done" at bounding box center [491, 211] width 101 height 24
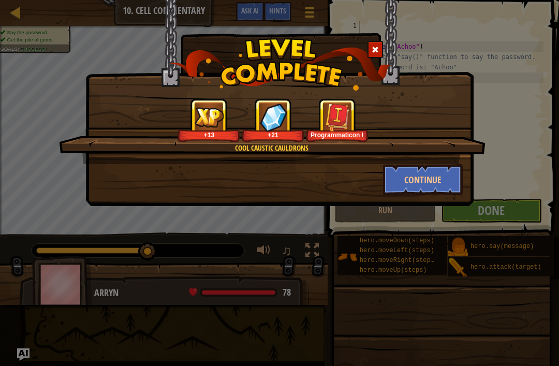
click at [446, 187] on button "Continue" at bounding box center [423, 179] width 80 height 31
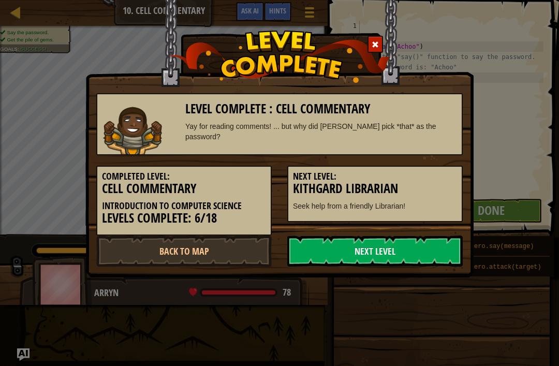
click at [446, 255] on link "Next Level" at bounding box center [374, 250] width 175 height 31
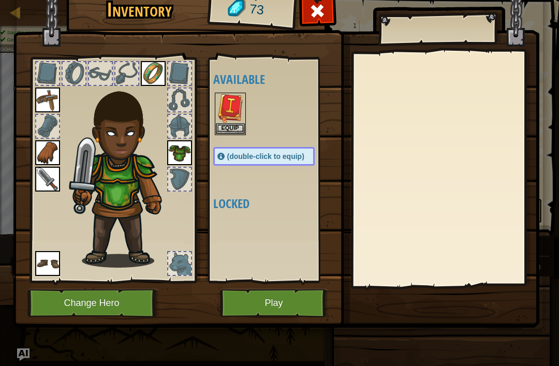
click at [233, 133] on button "Equip" at bounding box center [230, 128] width 29 height 11
